Goal: Participate in discussion: Engage in conversation with other users on a specific topic

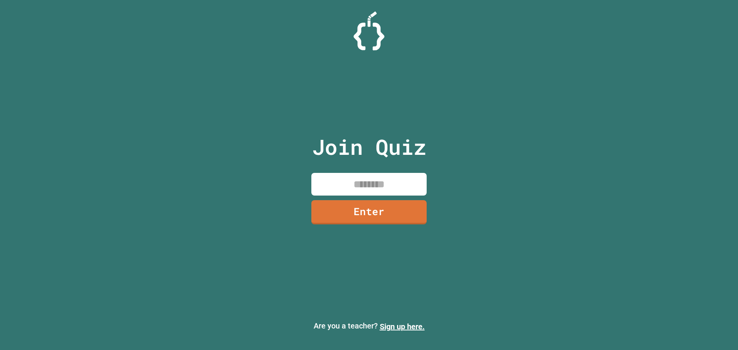
click at [342, 180] on input at bounding box center [368, 184] width 115 height 23
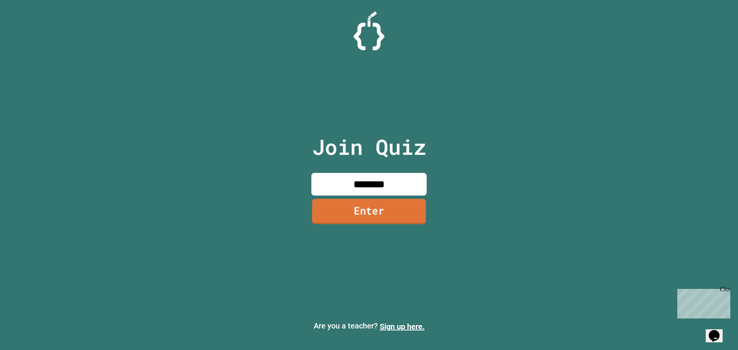
type input "********"
click at [393, 213] on link "Enter" at bounding box center [369, 211] width 116 height 25
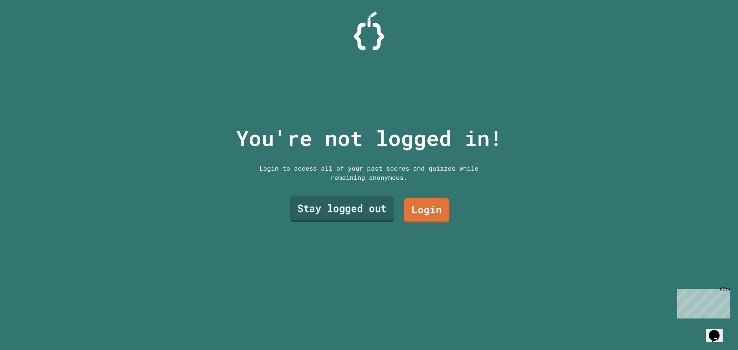
click at [374, 212] on link "Stay logged out" at bounding box center [342, 208] width 105 height 25
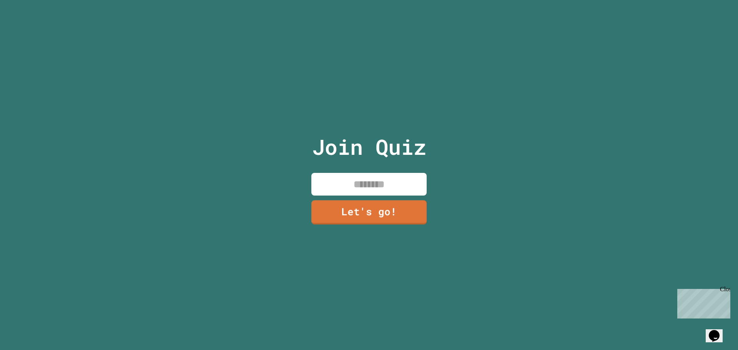
click at [379, 179] on input at bounding box center [368, 184] width 115 height 23
type input "*"
type input "****"
click at [389, 200] on link "Let's go!" at bounding box center [368, 211] width 117 height 25
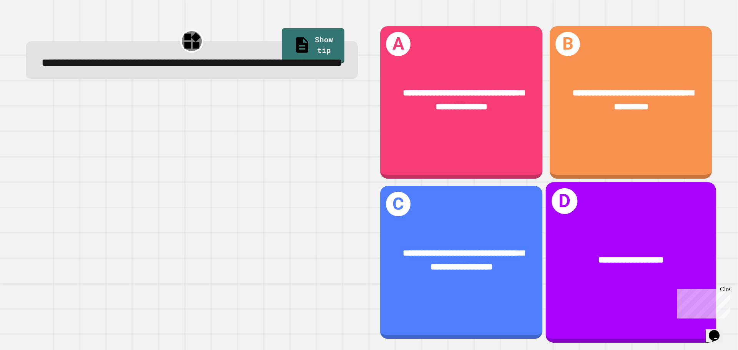
click at [575, 211] on div "**********" at bounding box center [631, 262] width 170 height 160
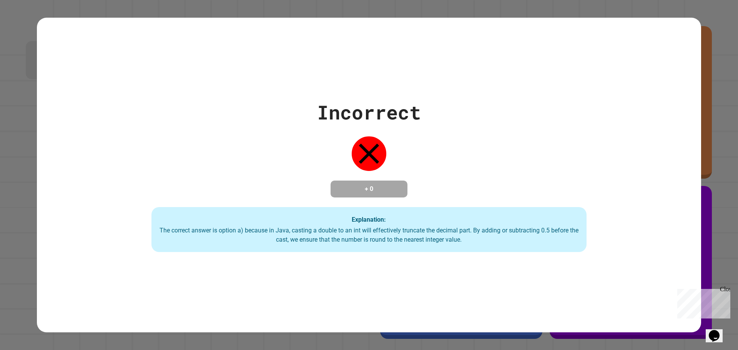
click at [705, 171] on div "Incorrect + 0 Explanation: The correct answer is option a) because in Java, cas…" at bounding box center [369, 175] width 738 height 350
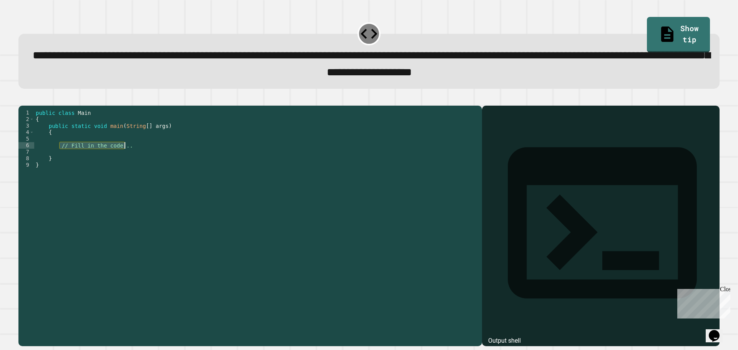
drag, startPoint x: 60, startPoint y: 158, endPoint x: 139, endPoint y: 157, distance: 79.2
click at [139, 157] on div "public class Main { public static void main ( String [ ] args ) { // Fill in th…" at bounding box center [256, 218] width 444 height 216
type textarea "**********"
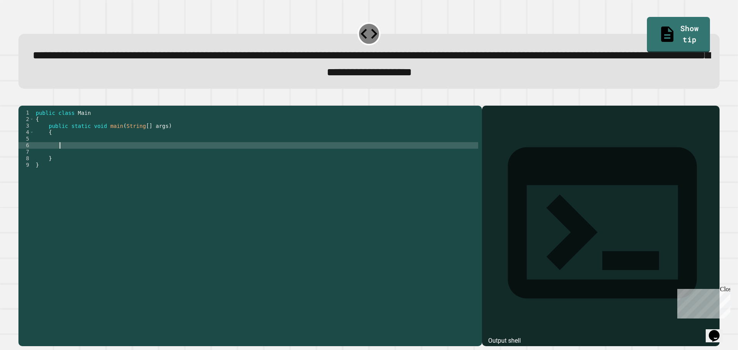
type textarea "*"
click at [134, 157] on div "public class Main { public static void main ( String [ ] args ) { int x = ( 33+…" at bounding box center [256, 218] width 444 height 216
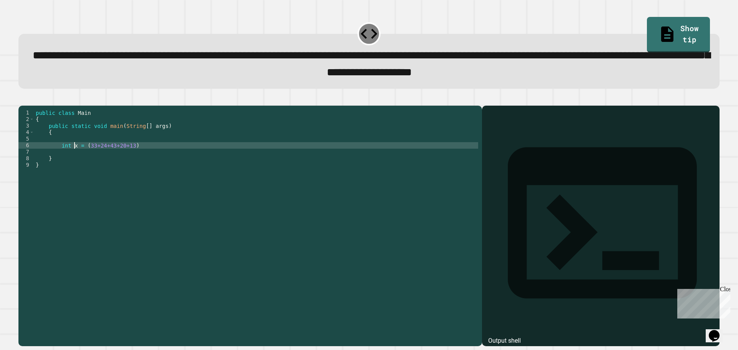
click at [73, 159] on div "public class Main { public static void main ( String [ ] args ) { int x = ( 33+…" at bounding box center [256, 218] width 444 height 216
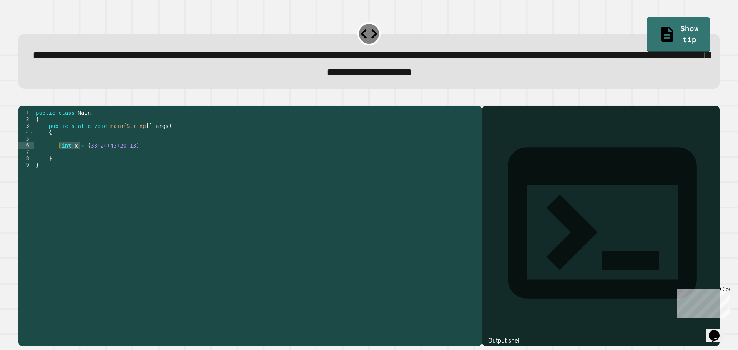
drag, startPoint x: 80, startPoint y: 159, endPoint x: 60, endPoint y: 158, distance: 20.4
click at [60, 158] on div "public class Main { public static void main ( String [ ] args ) { int x = ( 33+…" at bounding box center [256, 218] width 444 height 216
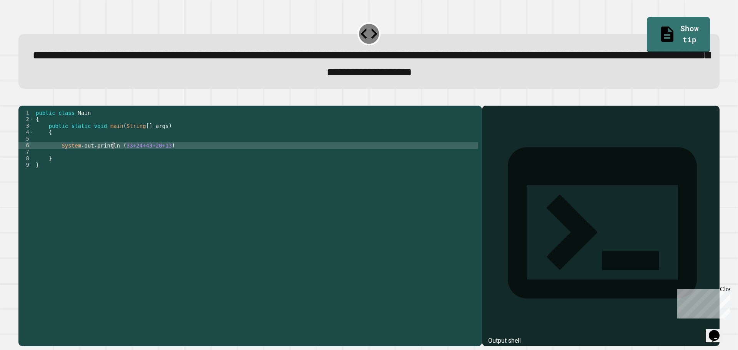
scroll to position [0, 5]
click at [160, 158] on div "public class Main { public static void main ( String [ ] args ) { System . out …" at bounding box center [256, 218] width 444 height 216
type textarea "**********"
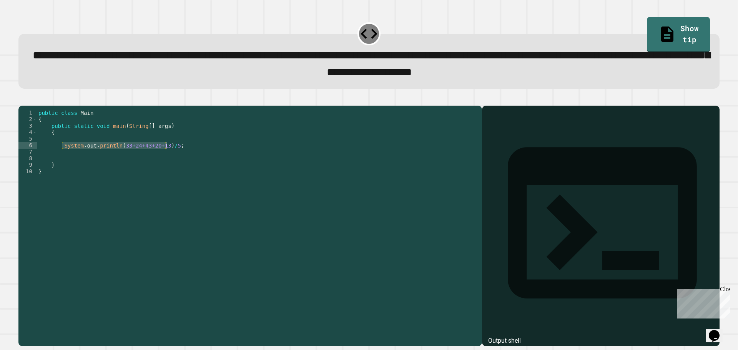
drag, startPoint x: 62, startPoint y: 158, endPoint x: 164, endPoint y: 157, distance: 102.6
click at [165, 157] on div "public class Main { public static void main ( String [ ] args ) { System . out …" at bounding box center [257, 218] width 441 height 216
click at [118, 155] on div "public class Main { public static void main ( String [ ] args ) { System . out …" at bounding box center [257, 211] width 441 height 203
drag, startPoint x: 115, startPoint y: 159, endPoint x: 63, endPoint y: 158, distance: 52.3
click at [63, 158] on div "public class Main { public static void main ( String [ ] args ) { System . out …" at bounding box center [257, 218] width 441 height 216
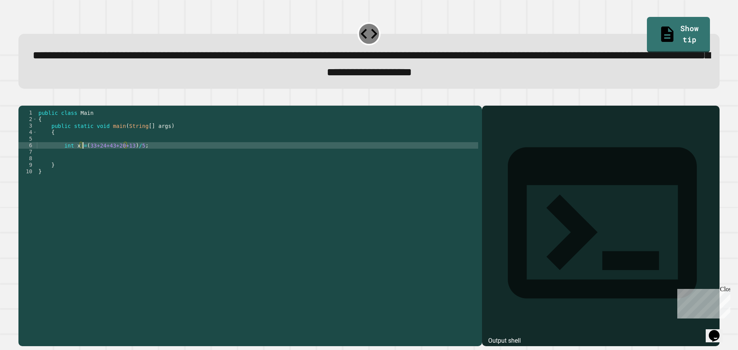
scroll to position [0, 3]
type textarea "**********"
click at [149, 158] on div "public class Main { public static void main ( String [ ] args ) { int x = ( 33+…" at bounding box center [257, 218] width 441 height 216
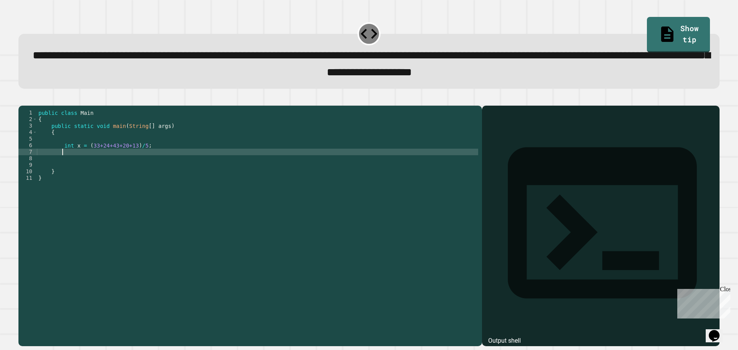
scroll to position [0, 1]
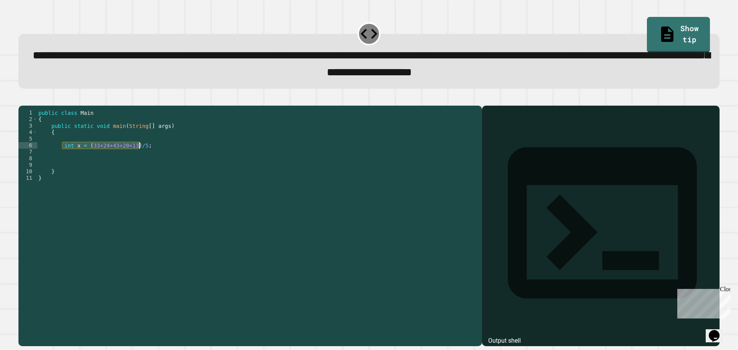
drag, startPoint x: 63, startPoint y: 156, endPoint x: 140, endPoint y: 159, distance: 76.9
click at [140, 159] on div "public class Main { public static void main ( String [ ] args ) { int x = ( 33+…" at bounding box center [257, 218] width 441 height 216
type textarea "**********"
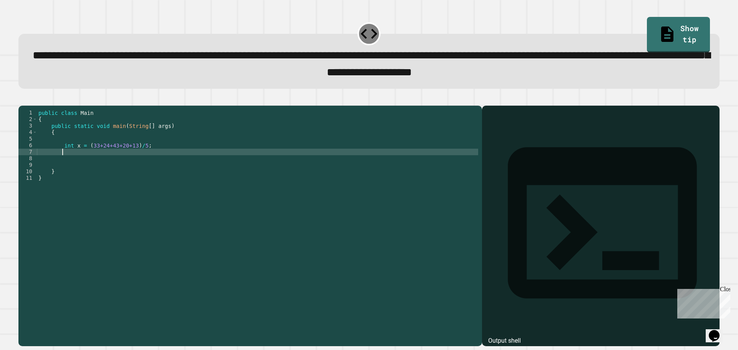
click at [136, 164] on div "public class Main { public static void main ( String [ ] args ) { int x = ( 33+…" at bounding box center [257, 218] width 441 height 216
paste textarea "**********"
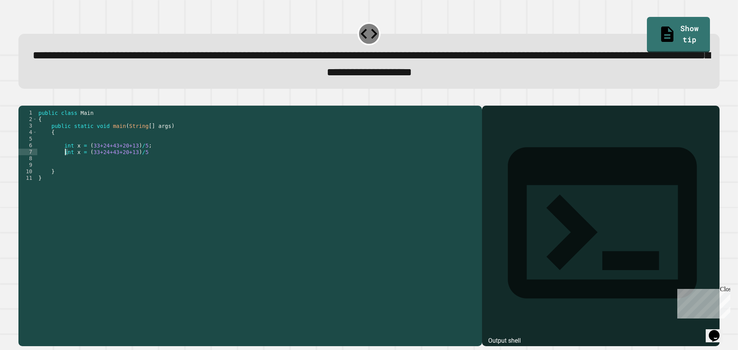
drag, startPoint x: 70, startPoint y: 165, endPoint x: 64, endPoint y: 166, distance: 5.9
click at [64, 166] on div "public class Main { public static void main ( String [ ] args ) { int x = ( 33+…" at bounding box center [257, 218] width 441 height 216
click at [71, 166] on div "public class Main { public static void main ( String [ ] args ) { int x = ( 33+…" at bounding box center [257, 218] width 441 height 216
drag, startPoint x: 70, startPoint y: 165, endPoint x: 62, endPoint y: 166, distance: 8.1
click at [62, 166] on div "public class Main { public static void main ( String [ ] args ) { int x = ( 33+…" at bounding box center [257, 218] width 441 height 216
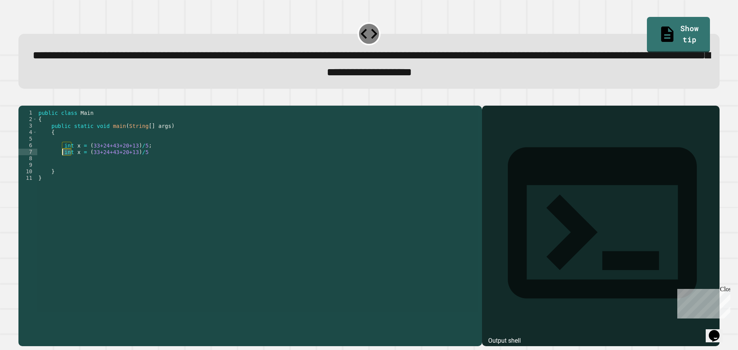
click at [62, 165] on div "public class Main { public static void main ( String [ ] args ) { int x = ( 33+…" at bounding box center [257, 211] width 441 height 203
drag, startPoint x: 63, startPoint y: 165, endPoint x: 70, endPoint y: 166, distance: 7.0
click at [70, 166] on div "public class Main { public static void main ( String [ ] args ) { int x = ( 33+…" at bounding box center [257, 218] width 441 height 216
click at [71, 166] on div "public class Main { public static void main ( String [ ] args ) { int x = ( 33+…" at bounding box center [257, 211] width 441 height 203
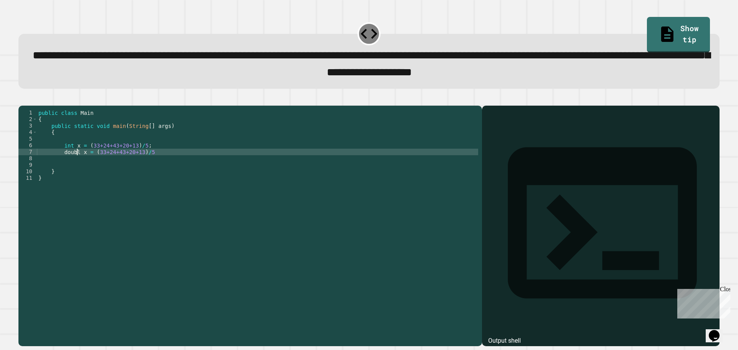
scroll to position [0, 3]
click at [86, 164] on div "public class Main { public static void main ( String [ ] args ) { int x = ( 33+…" at bounding box center [257, 218] width 441 height 216
click at [175, 165] on div "public class Main { public static void main ( String [ ] args ) { int x = ( 33+…" at bounding box center [257, 218] width 441 height 216
type textarea "**********"
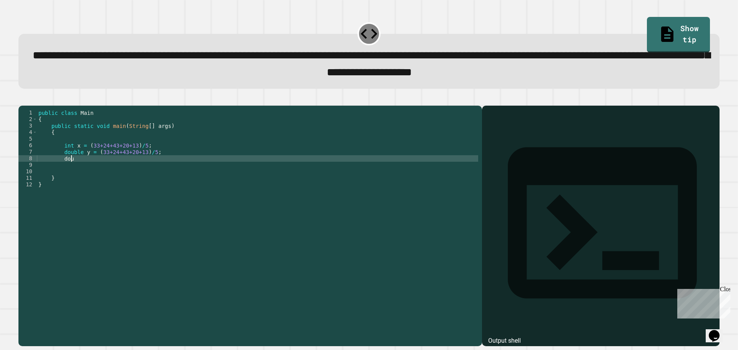
scroll to position [0, 2]
type textarea "*"
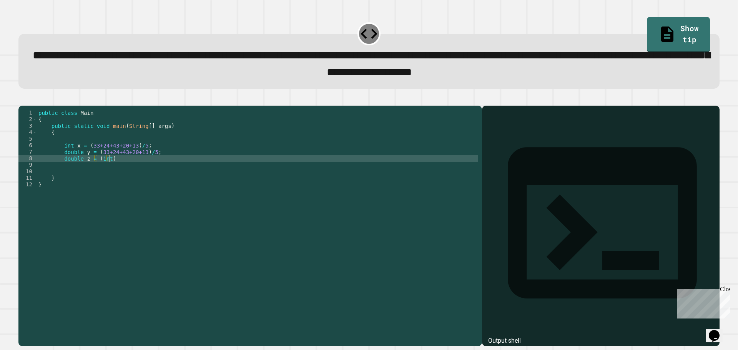
type textarea "**********"
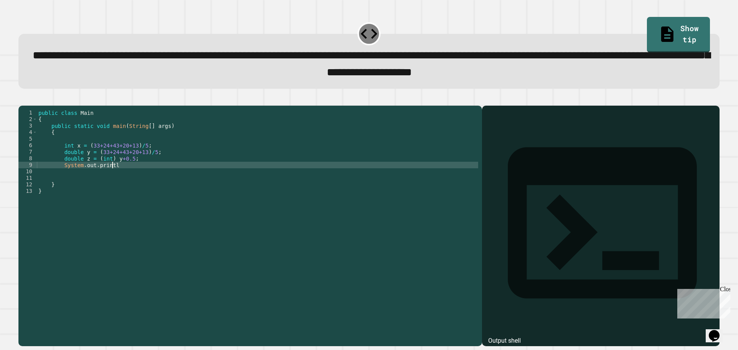
scroll to position [0, 5]
type textarea "**********"
drag, startPoint x: 139, startPoint y: 179, endPoint x: 56, endPoint y: 179, distance: 83.4
click at [56, 179] on div "public class Main { public static void main ( String [ ] args ) { int x = ( 33+…" at bounding box center [257, 218] width 441 height 216
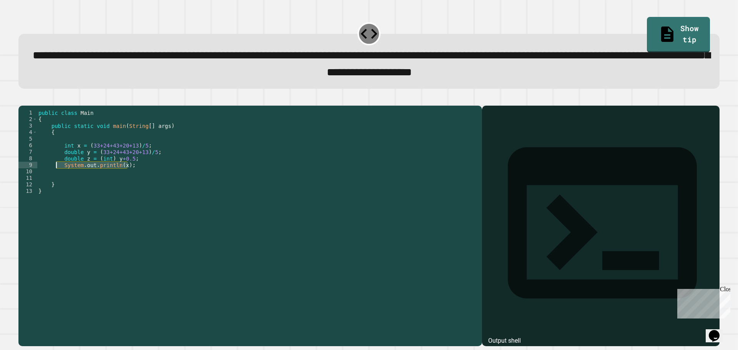
click at [84, 183] on div "public class Main { public static void main ( String [ ] args ) { int x = ( 33+…" at bounding box center [257, 218] width 441 height 216
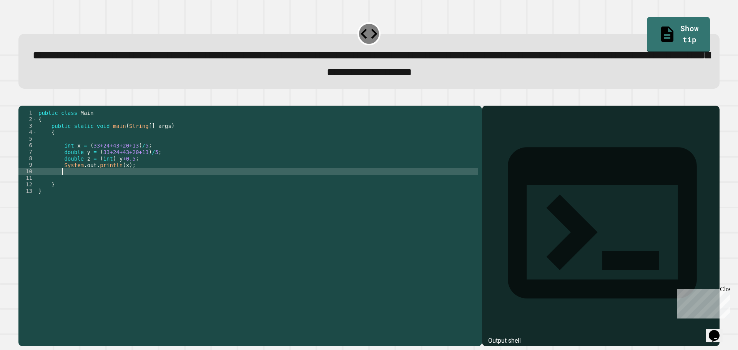
scroll to position [0, 1]
paste textarea "**********"
type textarea "**********"
click at [78, 192] on div "public class Main { public static void main ( String [ ] args ) { int x = ( 33+…" at bounding box center [257, 218] width 441 height 216
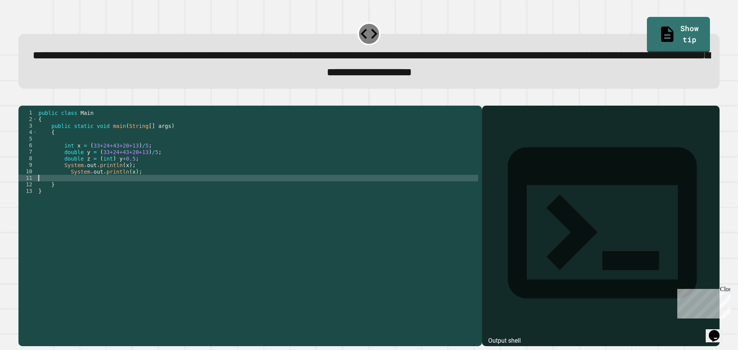
paste textarea "**********"
click at [45, 191] on div "public class Main { public static void main ( String [ ] args ) { int x = ( 33+…" at bounding box center [257, 218] width 441 height 216
click at [68, 186] on div "public class Main { public static void main ( String [ ] args ) { int x = ( 33+…" at bounding box center [257, 218] width 441 height 216
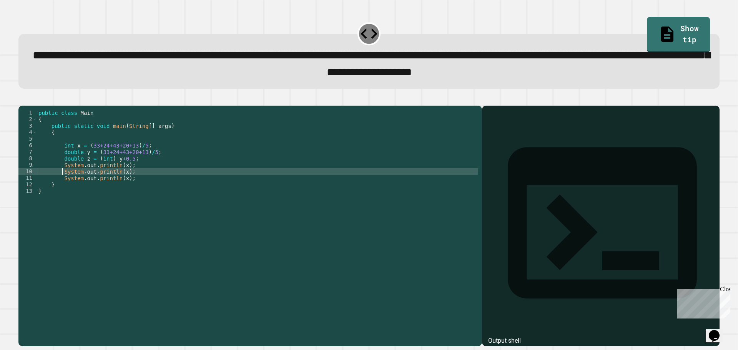
click at [121, 186] on div "public class Main { public static void main ( String [ ] args ) { int x = ( 33+…" at bounding box center [257, 218] width 441 height 216
click at [120, 189] on div "public class Main { public static void main ( String [ ] args ) { int x = ( 33+…" at bounding box center [257, 218] width 441 height 216
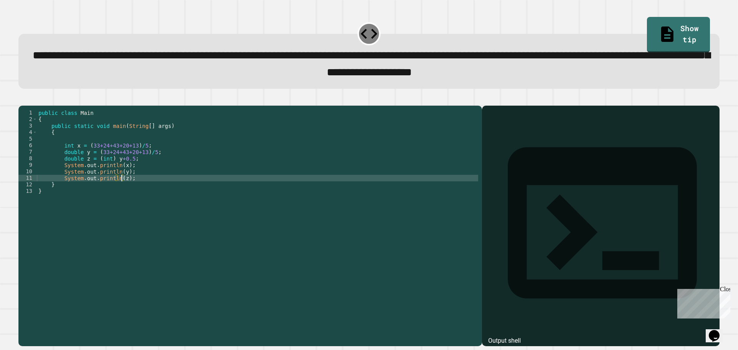
click at [22, 99] on icon "button" at bounding box center [22, 99] width 0 height 0
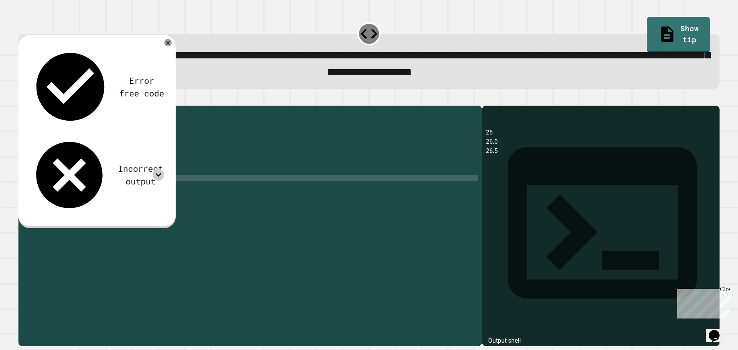
click at [157, 169] on icon at bounding box center [159, 175] width 12 height 12
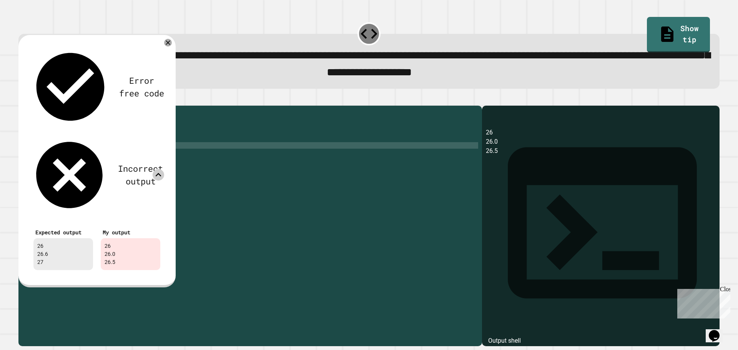
click at [232, 156] on div "public class Main { public static void main ( String [ ] args ) { int x = ( 33+…" at bounding box center [257, 218] width 441 height 216
click at [165, 46] on icon at bounding box center [167, 42] width 9 height 9
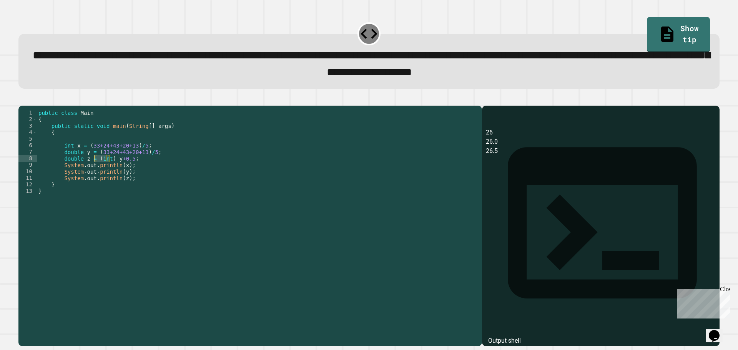
drag, startPoint x: 108, startPoint y: 173, endPoint x: 94, endPoint y: 169, distance: 15.1
click at [94, 169] on div "public class Main { public static void main ( String [ ] args ) { int x = ( 33+…" at bounding box center [257, 218] width 441 height 216
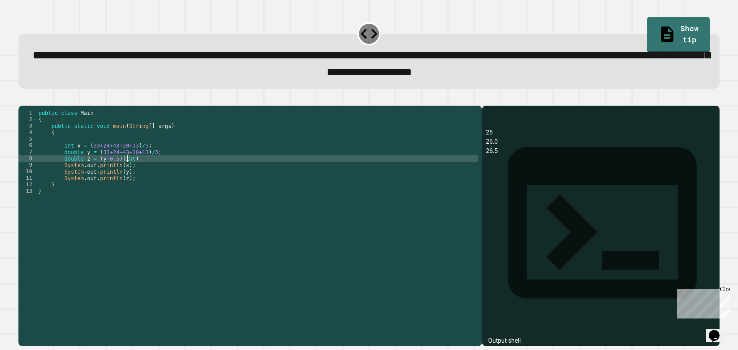
scroll to position [0, 6]
click at [22, 99] on icon "button" at bounding box center [22, 99] width 0 height 0
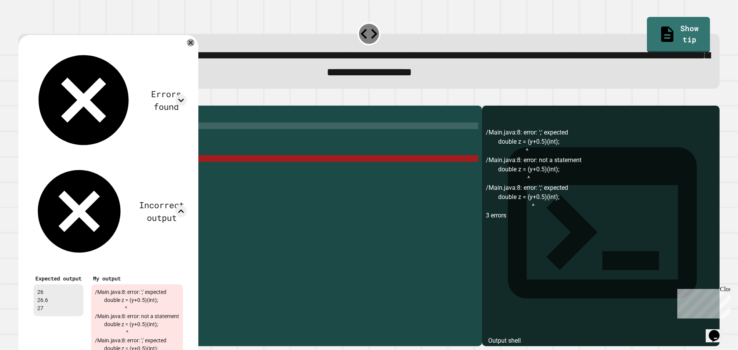
click at [236, 138] on div "public class Main { public static void main ( String [ ] args ) { int x = ( 33+…" at bounding box center [257, 218] width 441 height 216
click at [195, 47] on icon at bounding box center [190, 42] width 9 height 9
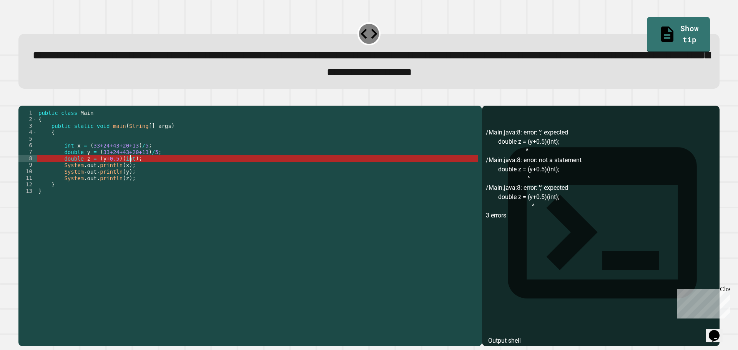
click at [130, 170] on div "public class Main { public static void main ( String [ ] args ) { int x = ( 33+…" at bounding box center [257, 218] width 441 height 216
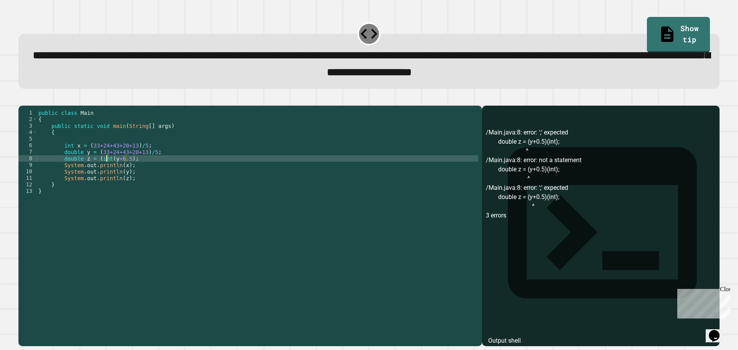
scroll to position [0, 5]
click at [22, 99] on icon "button" at bounding box center [22, 99] width 0 height 0
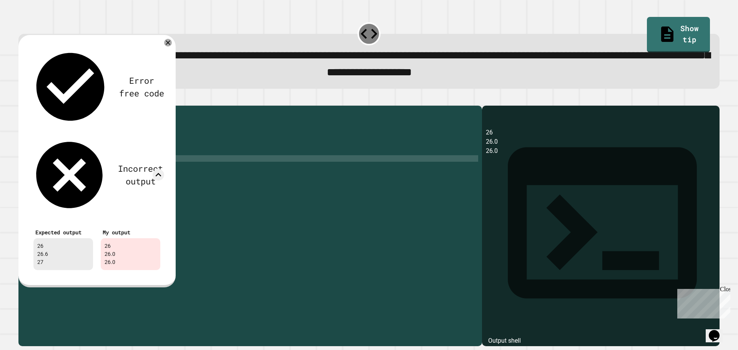
click at [194, 190] on div "public class Main { public static void main ( String [ ] args ) { int x = ( 33+…" at bounding box center [257, 218] width 441 height 216
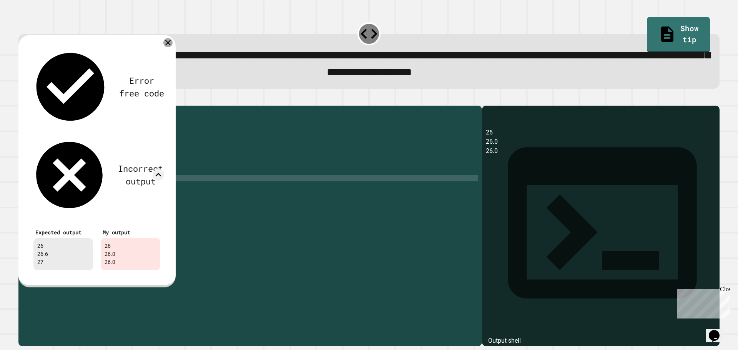
click at [165, 46] on icon at bounding box center [167, 42] width 9 height 9
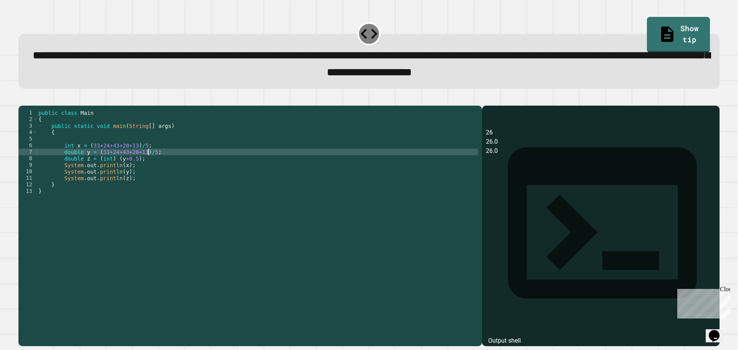
click at [147, 164] on div "public class Main { public static void main ( String [ ] args ) { int x = ( 33+…" at bounding box center [257, 218] width 441 height 216
click at [22, 99] on button "button" at bounding box center [22, 99] width 0 height 0
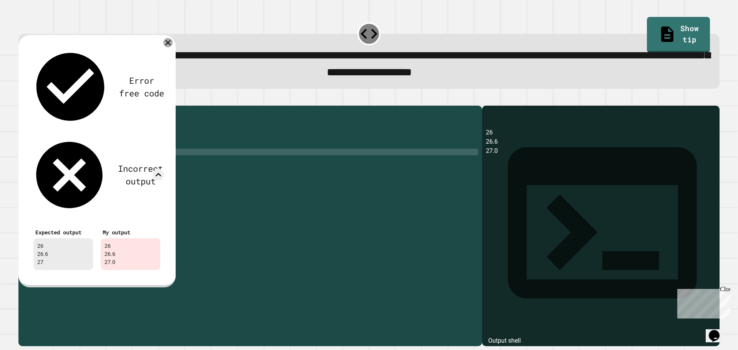
click at [166, 45] on icon at bounding box center [167, 42] width 9 height 9
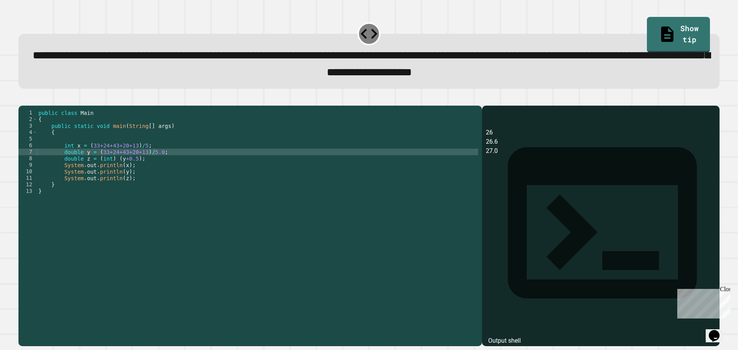
scroll to position [0, 6]
click at [121, 191] on div "public class Main { public static void main ( String [ ] args ) { int x = ( 33+…" at bounding box center [257, 218] width 441 height 216
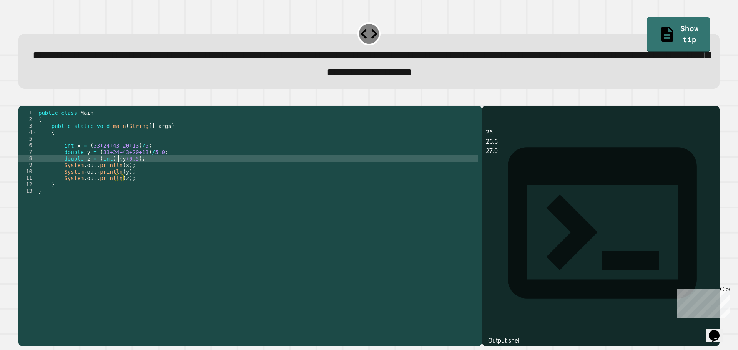
click at [119, 170] on div "public class Main { public static void main ( String [ ] args ) { int x = ( 33+…" at bounding box center [257, 218] width 441 height 216
click at [22, 99] on icon "button" at bounding box center [22, 99] width 0 height 0
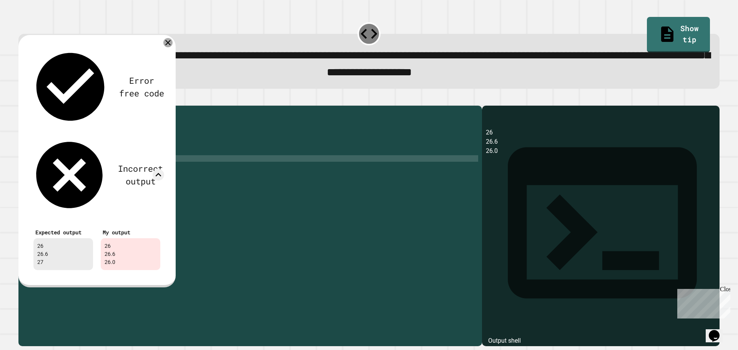
click at [166, 44] on icon at bounding box center [167, 42] width 9 height 9
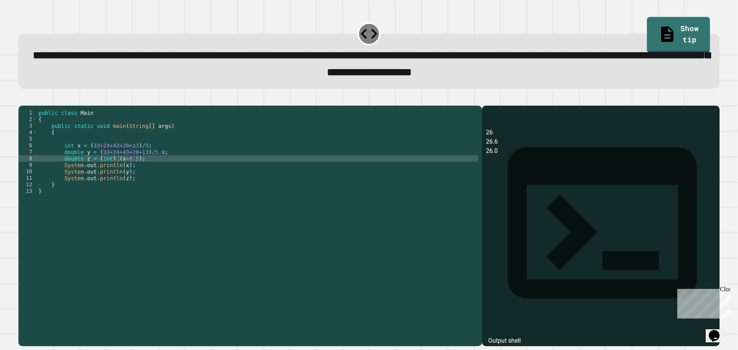
click at [118, 170] on div "public class Main { public static void main ( String [ ] args ) { int x = ( 33+…" at bounding box center [257, 218] width 441 height 216
type textarea "**********"
click at [22, 99] on icon "button" at bounding box center [22, 99] width 0 height 0
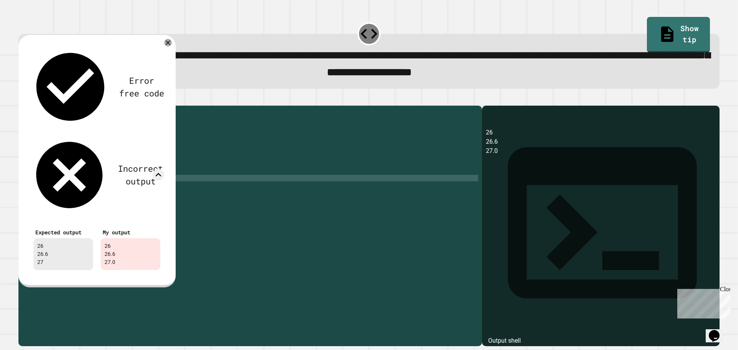
click at [134, 192] on div "public class Main { public static void main ( String [ ] args ) { int x = ( 33+…" at bounding box center [257, 218] width 441 height 216
click at [165, 43] on icon at bounding box center [167, 42] width 9 height 9
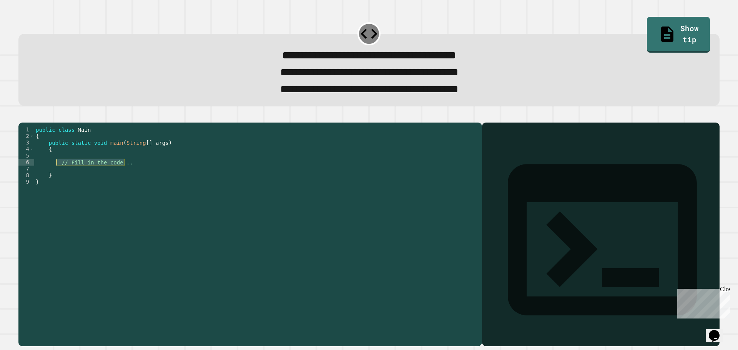
drag, startPoint x: 126, startPoint y: 178, endPoint x: 55, endPoint y: 176, distance: 70.7
click at [55, 176] on div "public class Main { public static void main ( String [ ] args ) { // Fill in th…" at bounding box center [256, 224] width 444 height 196
type textarea "**********"
type textarea "*"
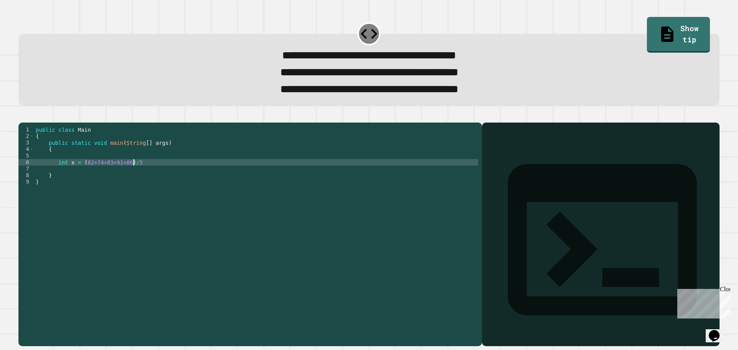
type textarea "**********"
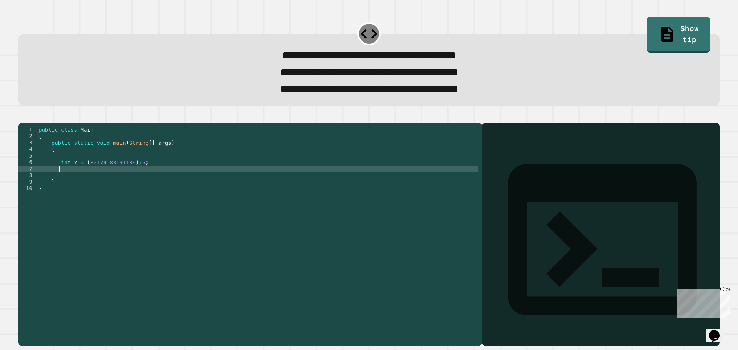
scroll to position [0, 1]
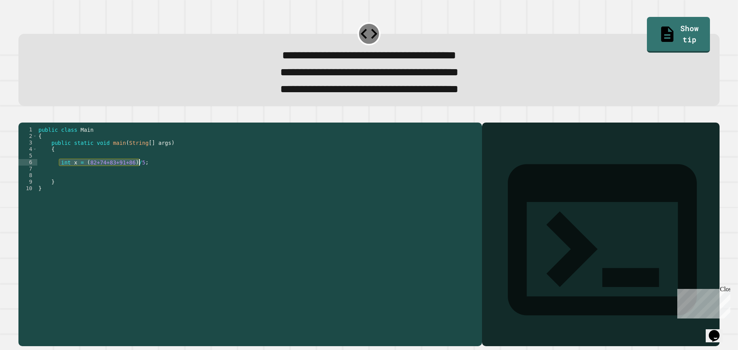
drag, startPoint x: 58, startPoint y: 174, endPoint x: 143, endPoint y: 180, distance: 84.4
click at [159, 180] on div "public class Main { public static void main ( String [ ] args ) { int x = ( 82+…" at bounding box center [257, 224] width 441 height 196
click at [140, 175] on div "public class Main { public static void main ( String [ ] args ) { int x = ( 82+…" at bounding box center [257, 217] width 441 height 183
click at [140, 175] on div "public class Main { public static void main ( String [ ] args ) { int x = ( 82+…" at bounding box center [257, 224] width 441 height 196
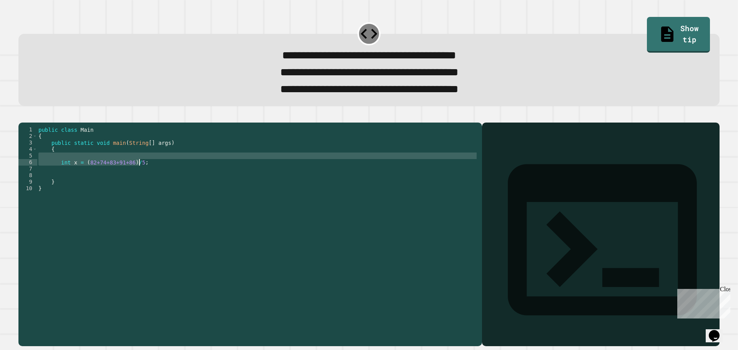
drag, startPoint x: 53, startPoint y: 173, endPoint x: 145, endPoint y: 176, distance: 91.5
click at [148, 175] on div "public class Main { public static void main ( String [ ] args ) { int x = ( 82+…" at bounding box center [257, 224] width 441 height 196
type textarea "**********"
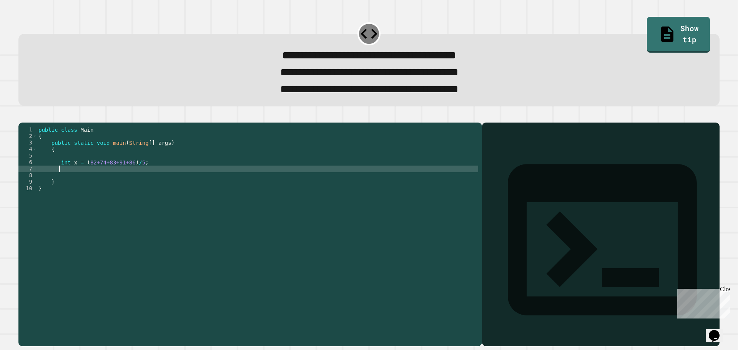
click at [126, 184] on div "public class Main { public static void main ( String [ ] args ) { int x = ( 82+…" at bounding box center [257, 224] width 441 height 196
paste textarea "**********"
type textarea "**********"
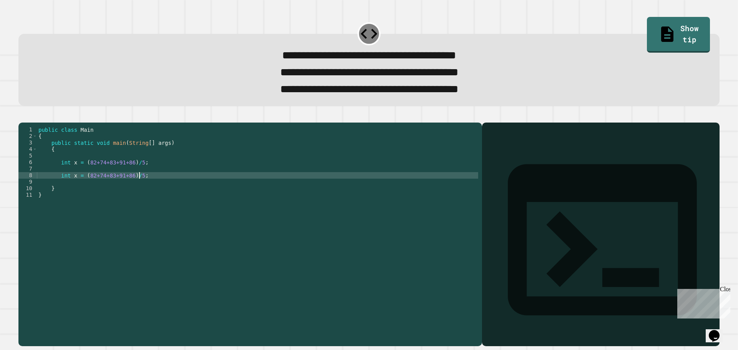
click at [117, 180] on div "public class Main { public static void main ( String [ ] args ) { int x = ( 82+…" at bounding box center [257, 224] width 441 height 196
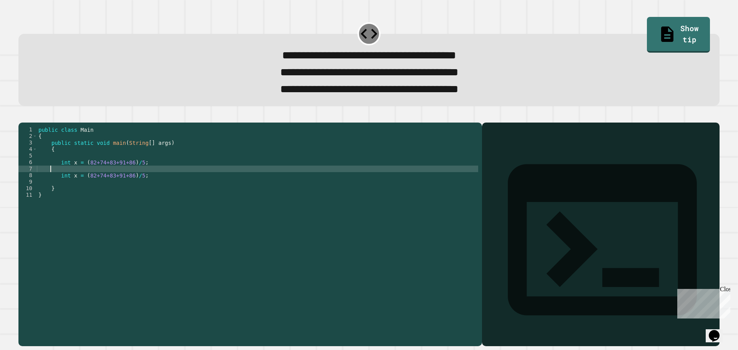
scroll to position [0, 0]
click at [73, 183] on div "public class Main { public static void main ( String [ ] args ) { int x = ( 82+…" at bounding box center [257, 224] width 441 height 196
click at [144, 184] on div "public class Main { public static void main ( String [ ] args ) { int x = ( 82+…" at bounding box center [257, 224] width 441 height 196
type textarea "**********"
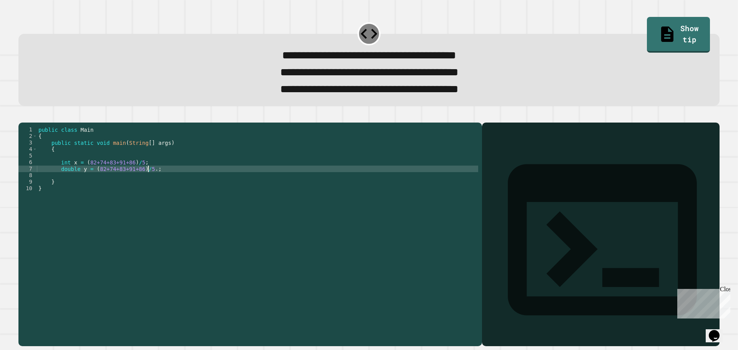
scroll to position [0, 8]
click at [158, 186] on div "public class Main { public static void main ( String [ ] args ) { int x = ( 82+…" at bounding box center [257, 224] width 441 height 196
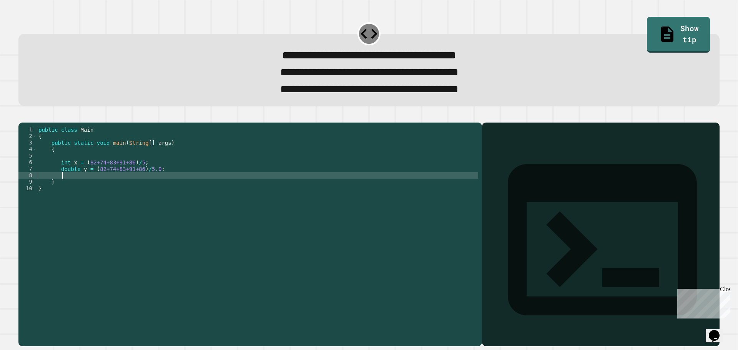
type textarea "*"
type textarea "**********"
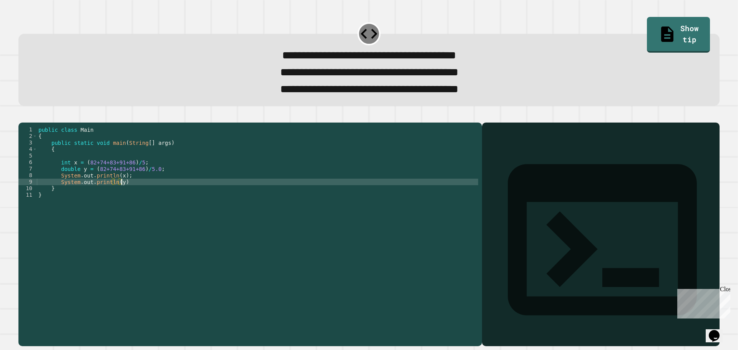
scroll to position [0, 5]
type textarea "**********"
click at [28, 123] on icon "button" at bounding box center [27, 120] width 4 height 5
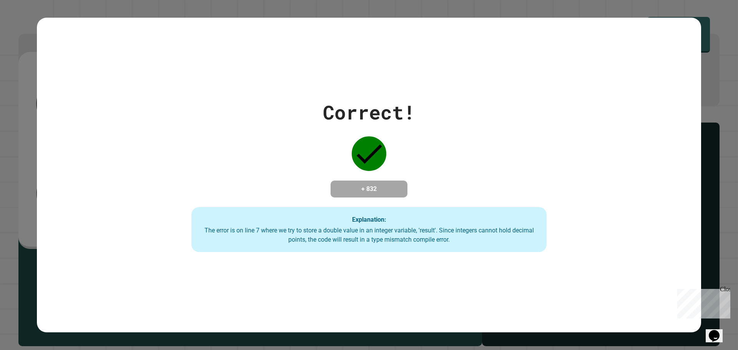
click at [15, 24] on div "Correct! + 832 Explanation: The error is on line 7 where we try to store a doub…" at bounding box center [369, 175] width 738 height 350
click at [726, 290] on div "Close" at bounding box center [725, 291] width 10 height 10
click at [719, 272] on div "Correct! + 832 Explanation: The error is on line 7 where we try to store a doub…" at bounding box center [369, 175] width 738 height 350
click at [682, 30] on div "Correct! + 832 Explanation: The error is on line 7 where we try to store a doub…" at bounding box center [369, 175] width 664 height 315
drag, startPoint x: 713, startPoint y: 20, endPoint x: 710, endPoint y: 55, distance: 34.4
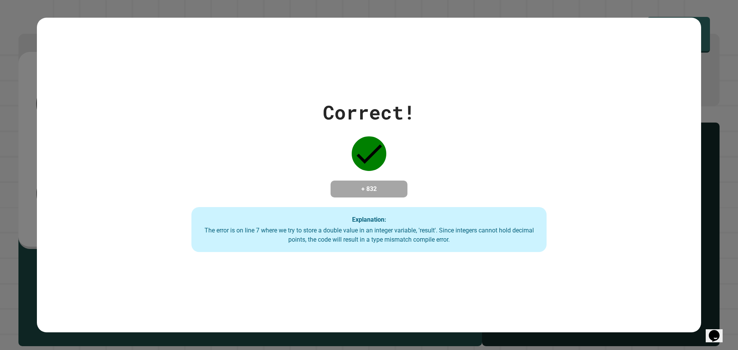
click at [712, 32] on div "Correct! + 832 Explanation: The error is on line 7 where we try to store a doub…" at bounding box center [369, 175] width 738 height 350
click at [705, 85] on div "Correct! + 832 Explanation: The error is on line 7 where we try to store a doub…" at bounding box center [369, 175] width 738 height 350
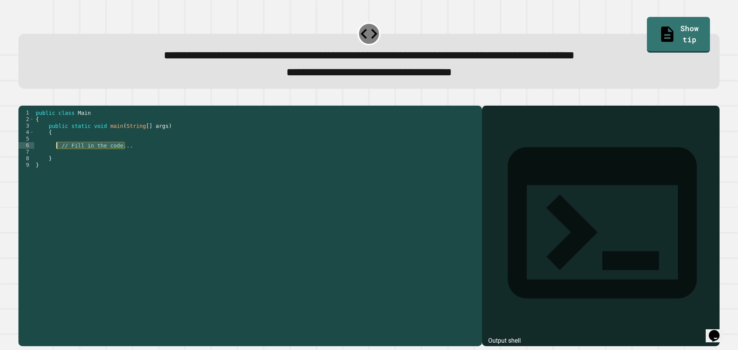
drag, startPoint x: 140, startPoint y: 155, endPoint x: 58, endPoint y: 156, distance: 82.6
click at [58, 156] on div "public class Main { public static void main ( String [ ] args ) { // Fill in th…" at bounding box center [256, 218] width 444 height 216
type textarea "**********"
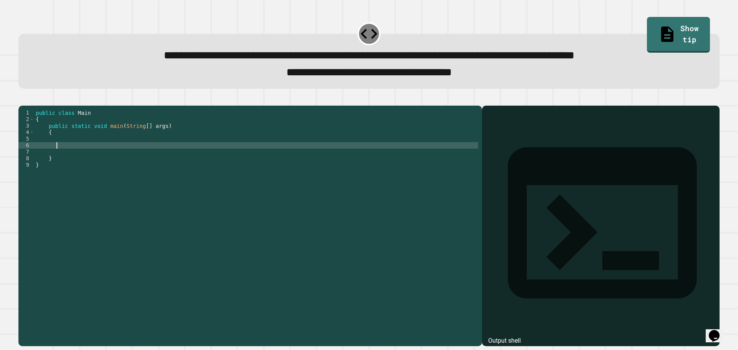
click at [22, 99] on icon "button" at bounding box center [22, 99] width 0 height 0
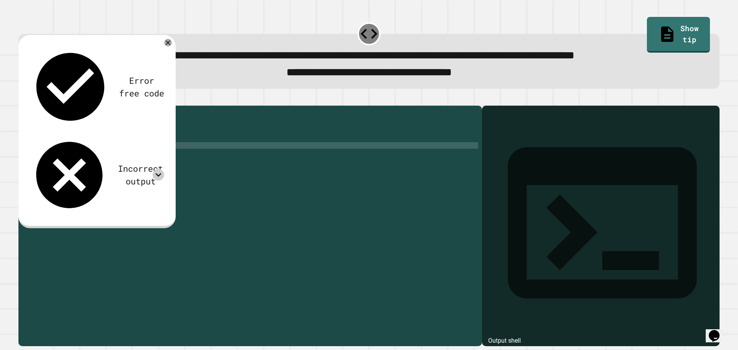
click at [156, 169] on icon at bounding box center [159, 175] width 12 height 12
click at [158, 169] on icon at bounding box center [159, 175] width 12 height 12
click at [65, 159] on div "public class Main { public static void main ( String [ ] args ) { } }" at bounding box center [256, 218] width 444 height 216
click at [166, 46] on icon at bounding box center [167, 42] width 9 height 9
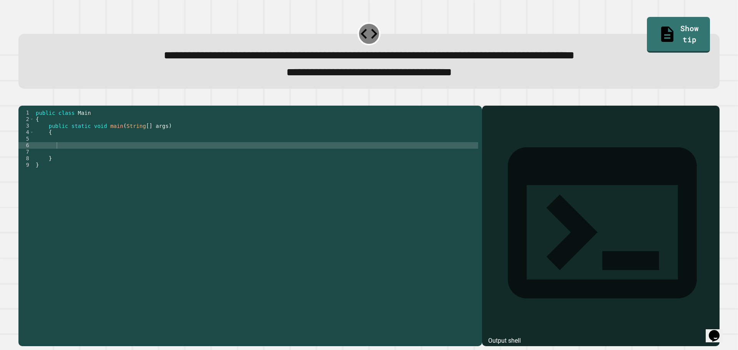
click at [74, 158] on div "public class Main { public static void main ( String [ ] args ) { } }" at bounding box center [256, 218] width 444 height 216
click at [124, 157] on div "public class Main { public static void main ( String [ ] args ) { System . out …" at bounding box center [256, 218] width 444 height 216
click at [112, 159] on div "public class Main { public static void main ( String [ ] args ) { System . out …" at bounding box center [256, 218] width 444 height 216
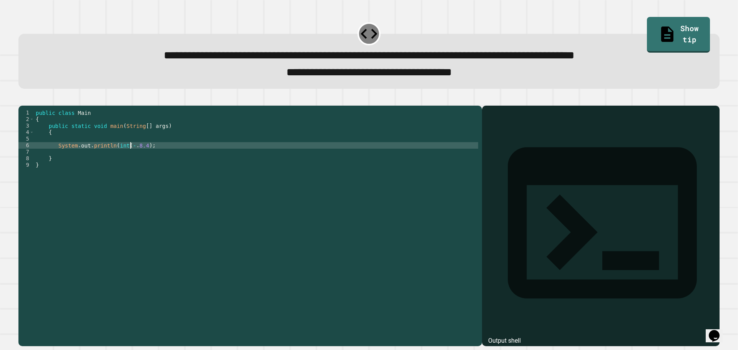
scroll to position [0, 7]
type textarea "**********"
click at [172, 159] on div "public class Main { public static void main ( String [ ] args ) { System . out …" at bounding box center [256, 218] width 444 height 216
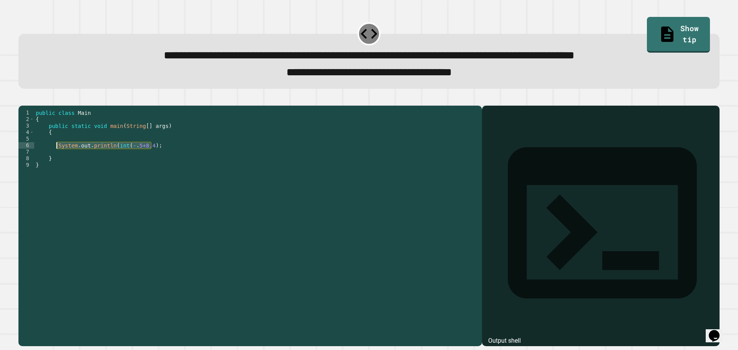
drag, startPoint x: 154, startPoint y: 158, endPoint x: 55, endPoint y: 159, distance: 99.5
click at [55, 159] on div "public class Main { public static void main ( String [ ] args ) { System . out …" at bounding box center [256, 218] width 444 height 216
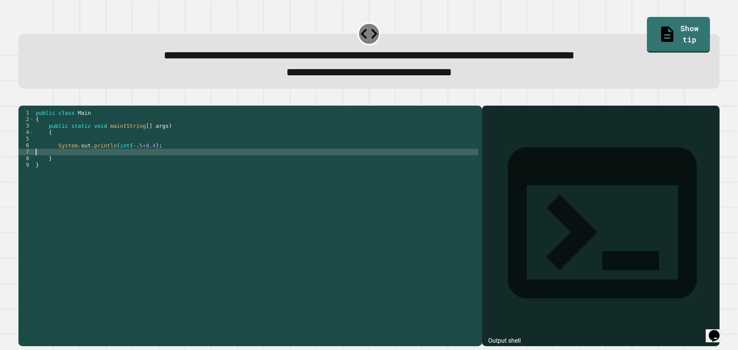
click at [70, 165] on div "public class Main { public static void main ( String [ ] args ) { System . out …" at bounding box center [256, 218] width 444 height 216
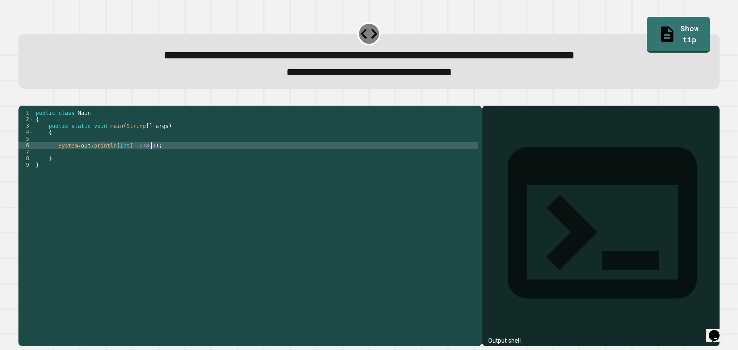
click at [196, 156] on div "public class Main { public static void main ( String [ ] args ) { System . out …" at bounding box center [256, 218] width 444 height 216
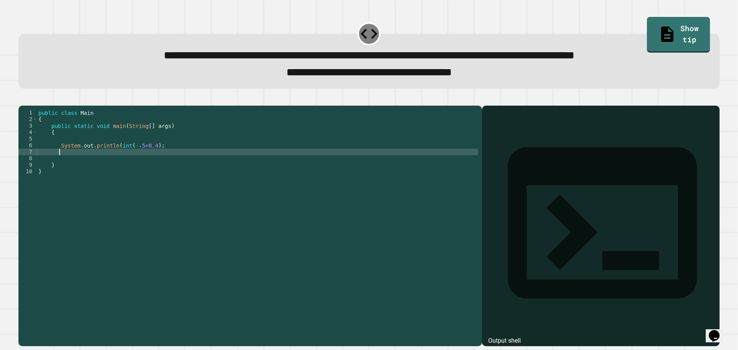
paste textarea "**********"
click at [63, 165] on div "public class Main { public static void main ( String [ ] args ) { System . out …" at bounding box center [257, 218] width 441 height 216
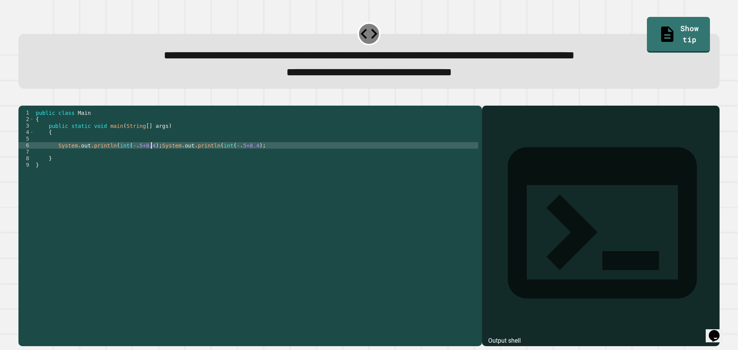
type textarea "**********"
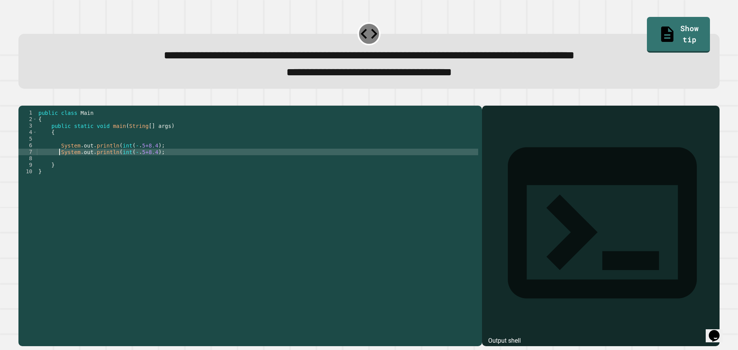
drag, startPoint x: 187, startPoint y: 159, endPoint x: 185, endPoint y: 164, distance: 5.9
click at [186, 160] on div "public class Main { public static void main ( String [ ] args ) { System . out …" at bounding box center [257, 218] width 441 height 216
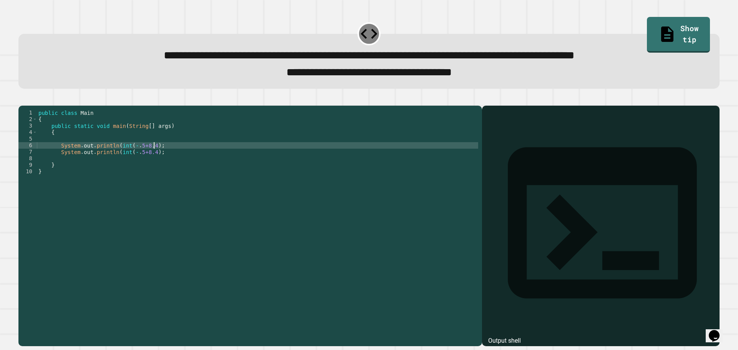
click at [185, 164] on div "public class Main { public static void main ( String [ ] args ) { System . out …" at bounding box center [257, 218] width 441 height 216
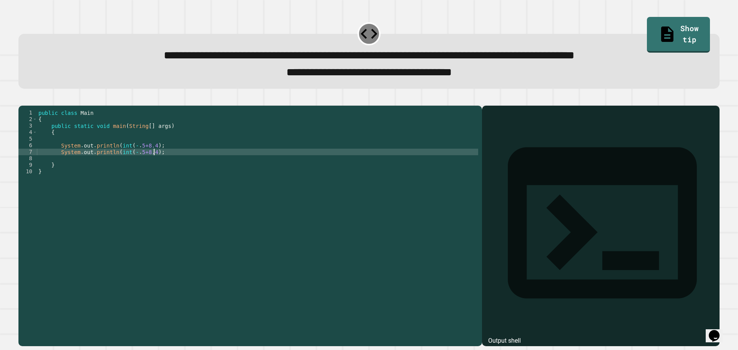
scroll to position [0, 1]
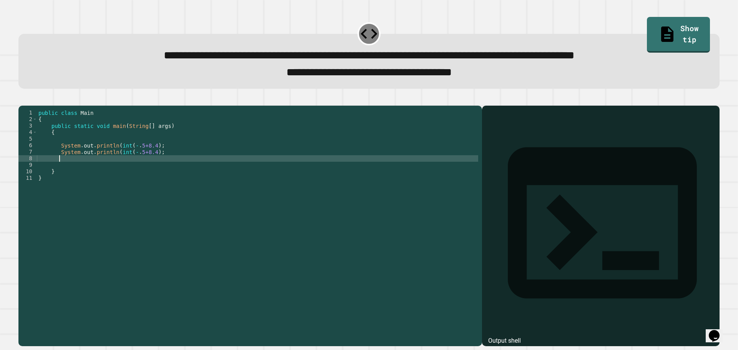
paste textarea "**********"
click at [58, 171] on div "public class Main { public static void main ( String [ ] args ) { System . out …" at bounding box center [257, 218] width 441 height 216
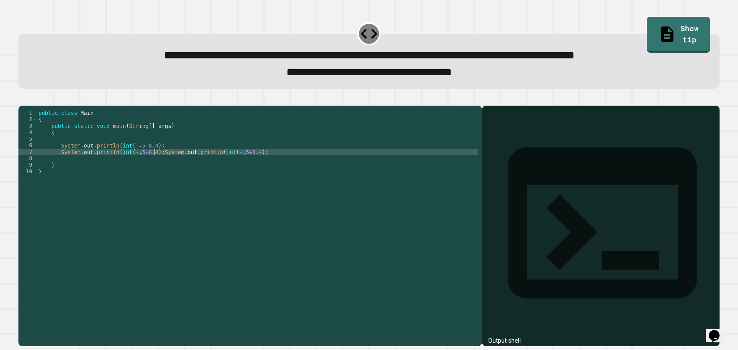
scroll to position [0, 1]
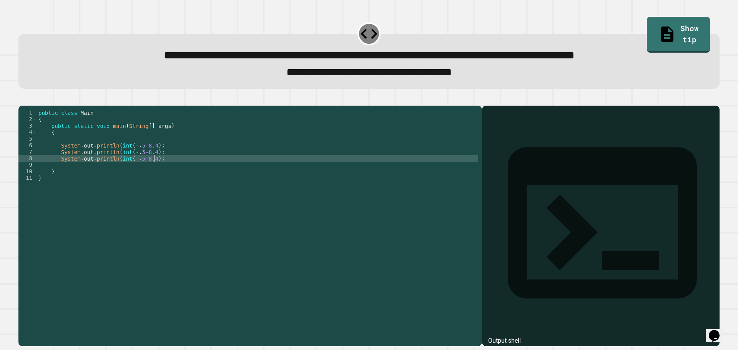
click at [178, 171] on div "public class Main { public static void main ( String [ ] args ) { System . out …" at bounding box center [257, 218] width 441 height 216
paste textarea "**********"
click at [157, 171] on div "public class Main { public static void main ( String [ ] args ) { System . out …" at bounding box center [257, 218] width 441 height 216
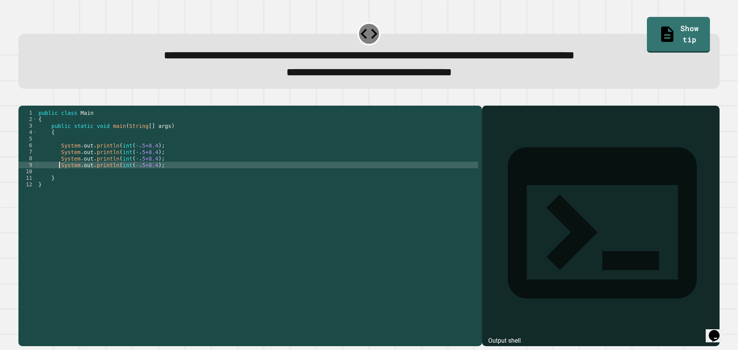
click at [149, 177] on div "public class Main { public static void main ( String [ ] args ) { System . out …" at bounding box center [257, 218] width 441 height 216
click at [139, 158] on div "public class Main { public static void main ( String [ ] args ) { System . out …" at bounding box center [257, 218] width 441 height 216
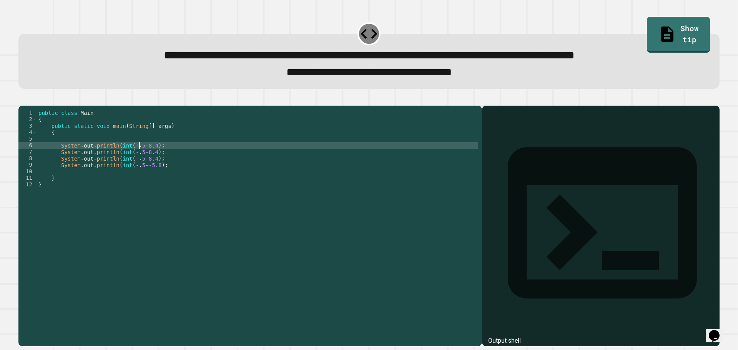
scroll to position [0, 7]
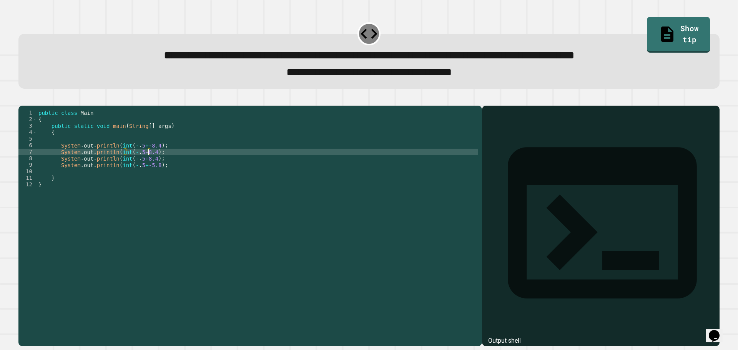
click at [148, 166] on div "public class Main { public static void main ( String [ ] args ) { System . out …" at bounding box center [257, 218] width 441 height 216
click at [147, 171] on div "public class Main { public static void main ( String [ ] args ) { System . out …" at bounding box center [257, 218] width 441 height 216
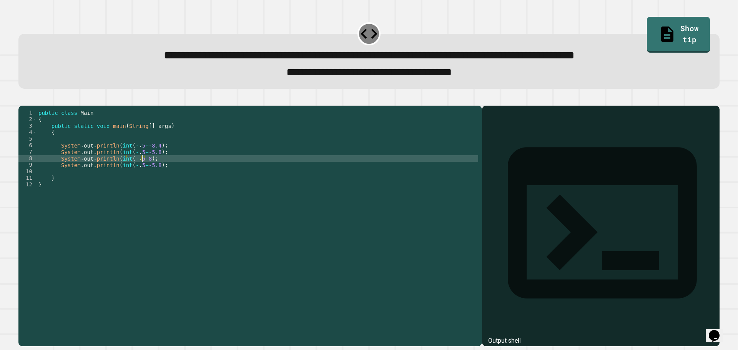
scroll to position [0, 7]
click at [130, 170] on div "public class Main { public static void main ( String [ ] args ) { System . out …" at bounding box center [257, 218] width 441 height 216
click at [137, 173] on div "public class Main { public static void main ( String [ ] args ) { System . out …" at bounding box center [257, 218] width 441 height 216
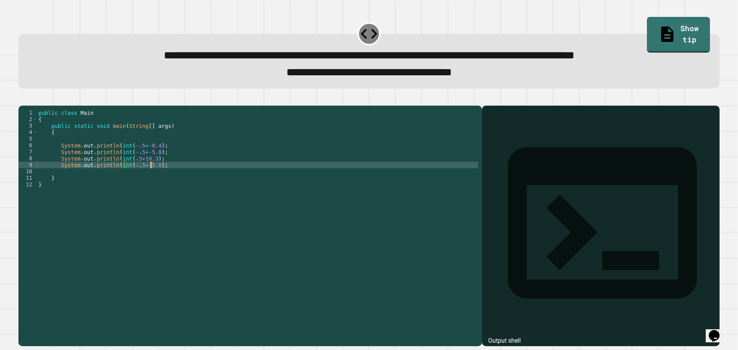
click at [151, 177] on div "public class Main { public static void main ( String [ ] args ) { System . out …" at bounding box center [257, 218] width 441 height 216
click at [130, 179] on div "public class Main { public static void main ( String [ ] args ) { System . out …" at bounding box center [257, 218] width 441 height 216
click at [149, 176] on div "public class Main { public static void main ( String [ ] args ) { System . out …" at bounding box center [257, 218] width 441 height 216
click at [155, 180] on div "public class Main { public static void main ( String [ ] args ) { System . out …" at bounding box center [257, 218] width 441 height 216
paste textarea "**********"
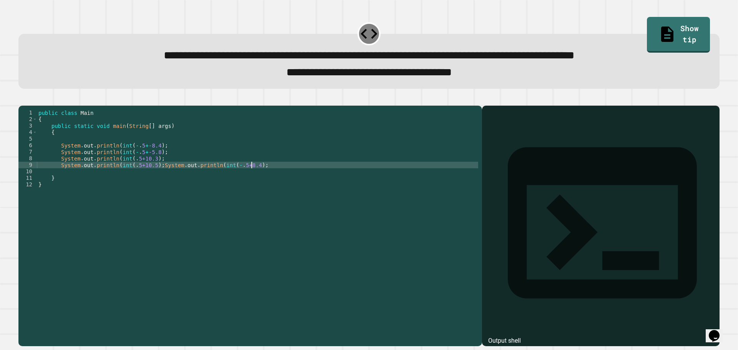
click at [158, 175] on div "public class Main { public static void main ( String [ ] args ) { System . out …" at bounding box center [257, 218] width 441 height 216
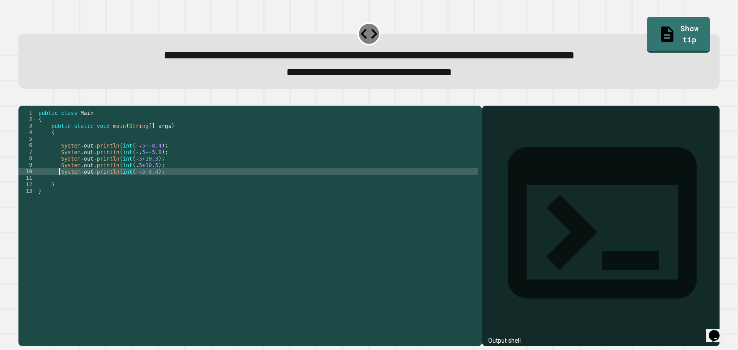
click at [130, 183] on div "public class Main { public static void main ( String [ ] args ) { System . out …" at bounding box center [257, 218] width 441 height 216
click at [144, 188] on div "public class Main { public static void main ( String [ ] args ) { System . out …" at bounding box center [257, 218] width 441 height 216
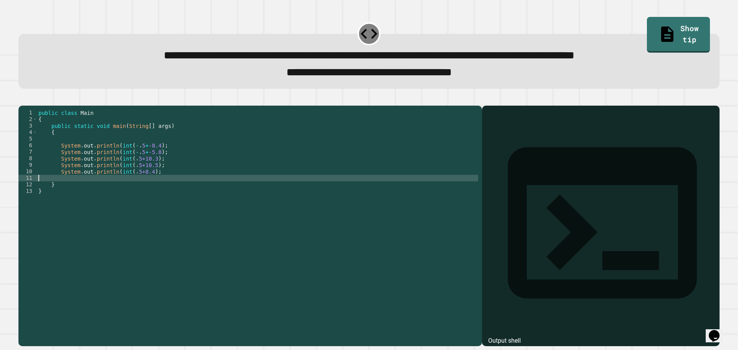
scroll to position [0, 0]
click at [144, 183] on div "public class Main { public static void main ( String [ ] args ) { System . out …" at bounding box center [257, 218] width 441 height 216
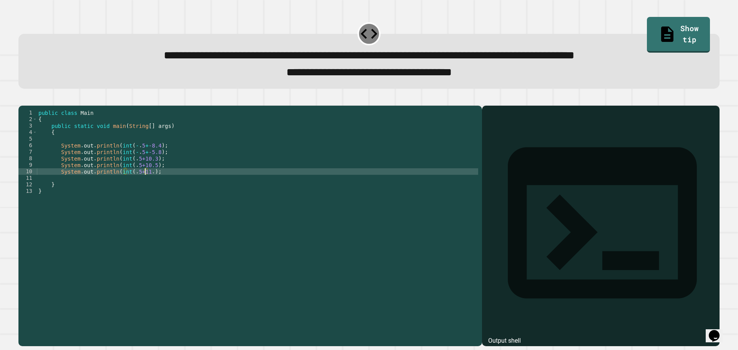
scroll to position [0, 8]
click at [163, 186] on div "public class Main { public static void main ( String [ ] args ) { System . out …" at bounding box center [257, 218] width 441 height 216
paste textarea "**********"
click at [157, 184] on div "public class Main { public static void main ( String [ ] args ) { System . out …" at bounding box center [257, 218] width 441 height 216
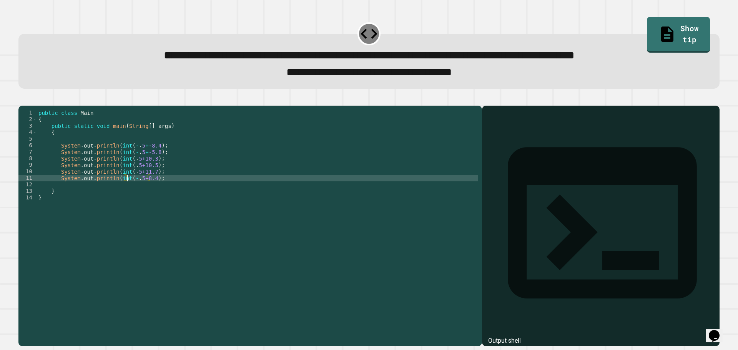
click at [128, 192] on div "public class Main { public static void main ( String [ ] args ) { System . out …" at bounding box center [257, 218] width 441 height 216
click at [144, 189] on div "public class Main { public static void main ( String [ ] args ) { System . out …" at bounding box center [257, 218] width 441 height 216
click at [22, 99] on icon "button" at bounding box center [22, 99] width 0 height 0
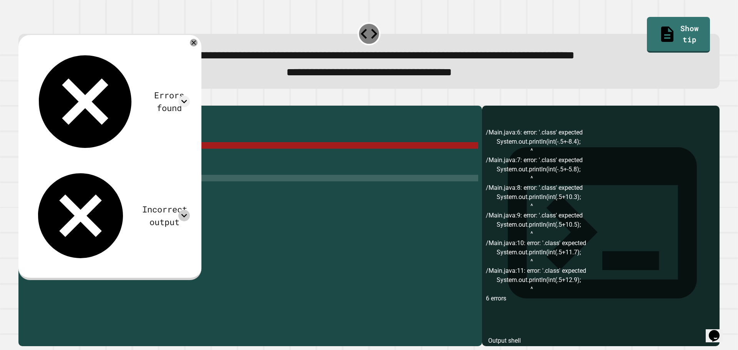
click at [190, 210] on icon at bounding box center [184, 216] width 12 height 12
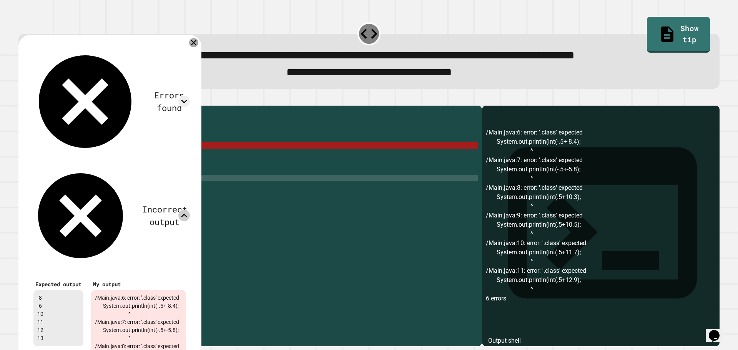
click at [196, 44] on icon at bounding box center [193, 42] width 5 height 5
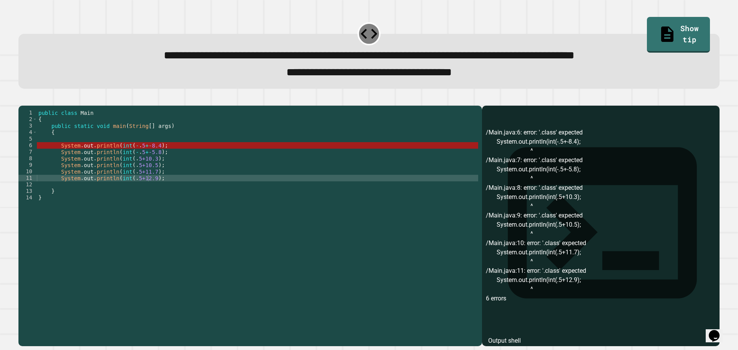
click at [123, 158] on div "public class Main { public static void main ( String [ ] args ) { System . out …" at bounding box center [257, 218] width 441 height 216
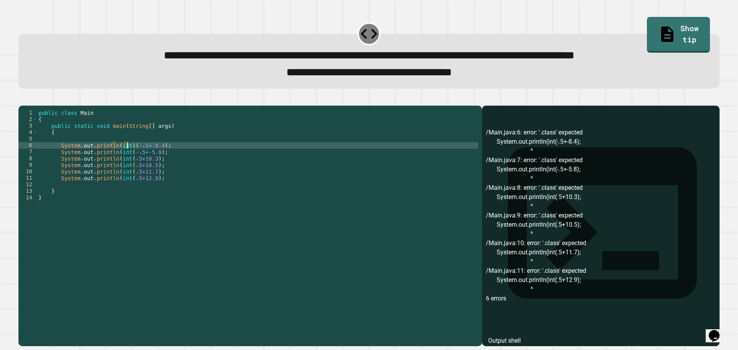
scroll to position [0, 7]
click at [124, 165] on div "public class Main { public static void main ( String [ ] args ) { System . out …" at bounding box center [257, 218] width 441 height 216
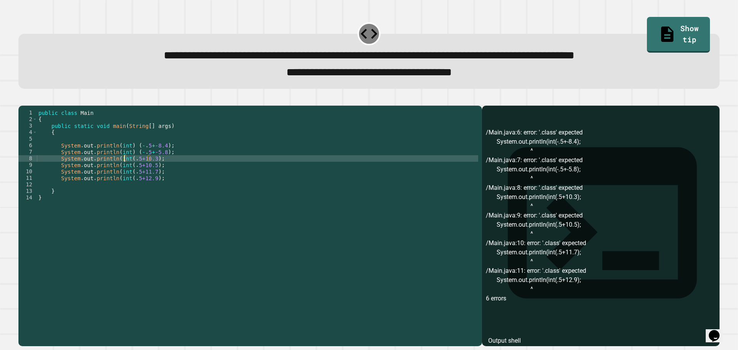
click at [124, 173] on div "public class Main { public static void main ( String [ ] args ) { System . out …" at bounding box center [257, 218] width 441 height 216
click at [124, 180] on div "public class Main { public static void main ( String [ ] args ) { System . out …" at bounding box center [257, 218] width 441 height 216
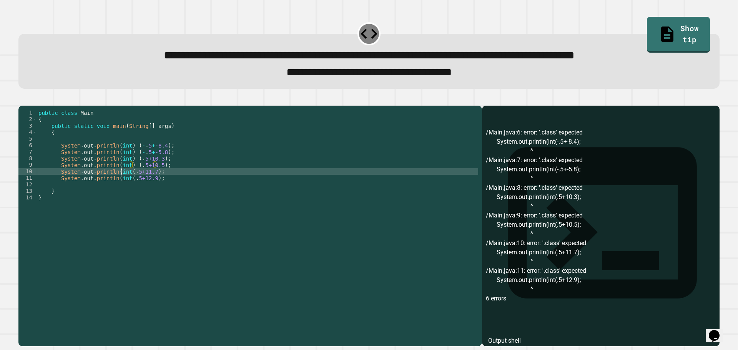
click at [123, 187] on div "public class Main { public static void main ( String [ ] args ) { System . out …" at bounding box center [257, 218] width 441 height 216
click at [124, 186] on div "public class Main { public static void main ( String [ ] args ) { System . out …" at bounding box center [257, 218] width 441 height 216
click at [123, 193] on div "public class Main { public static void main ( String [ ] args ) { System . out …" at bounding box center [257, 218] width 441 height 216
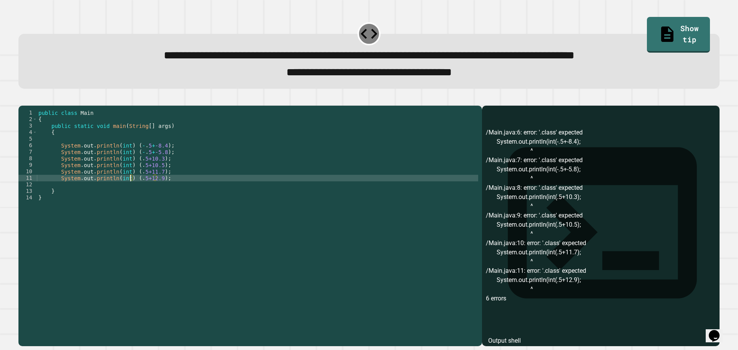
click at [22, 99] on icon "button" at bounding box center [22, 99] width 0 height 0
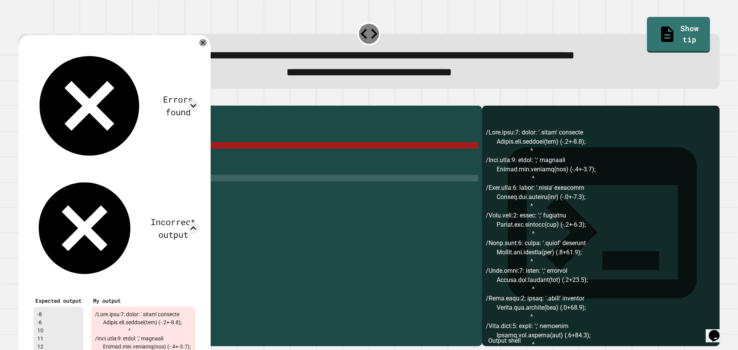
click at [207, 46] on div at bounding box center [203, 43] width 8 height 8
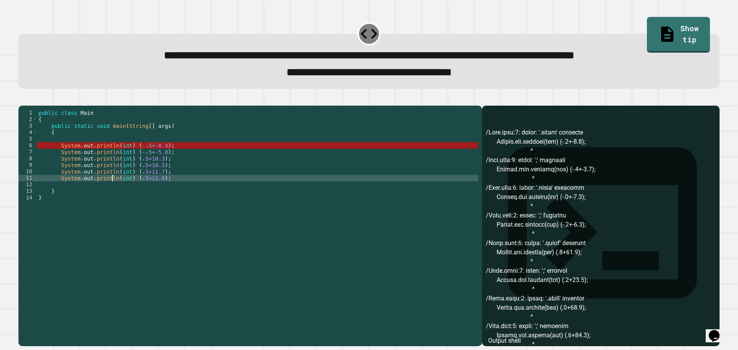
click at [113, 189] on div "public class Main { public static void main ( String [ ] args ) { System . out …" at bounding box center [257, 218] width 441 height 216
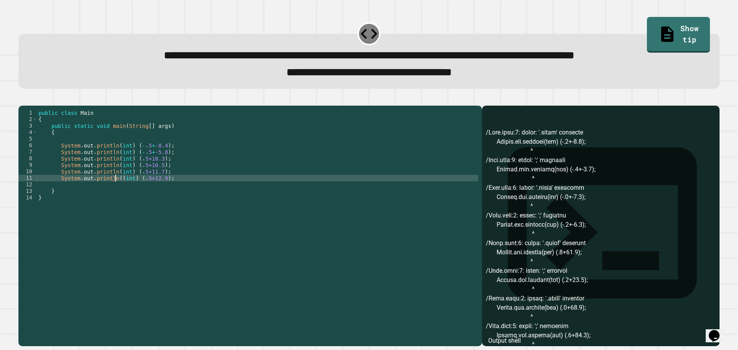
click at [160, 191] on div "public class Main { public static void main ( String [ ] args ) { System . out …" at bounding box center [257, 218] width 441 height 216
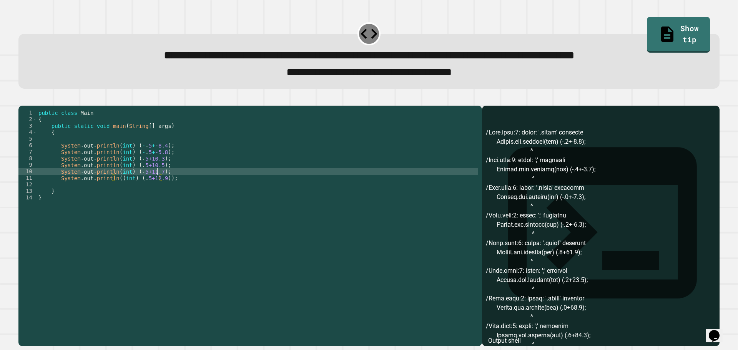
click at [156, 183] on div "public class Main { public static void main ( String [ ] args ) { System . out …" at bounding box center [257, 218] width 441 height 216
click at [114, 185] on div "public class Main { public static void main ( String [ ] args ) { System . out …" at bounding box center [257, 218] width 441 height 216
click at [113, 177] on div "public class Main { public static void main ( String [ ] args ) { System . out …" at bounding box center [257, 218] width 441 height 216
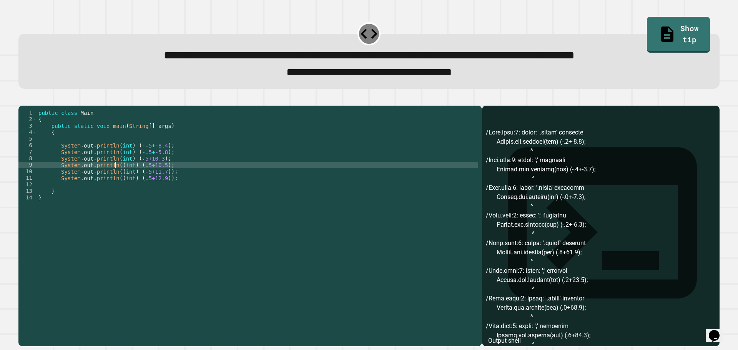
click at [160, 178] on div "public class Main { public static void main ( String [ ] args ) { System . out …" at bounding box center [257, 218] width 441 height 216
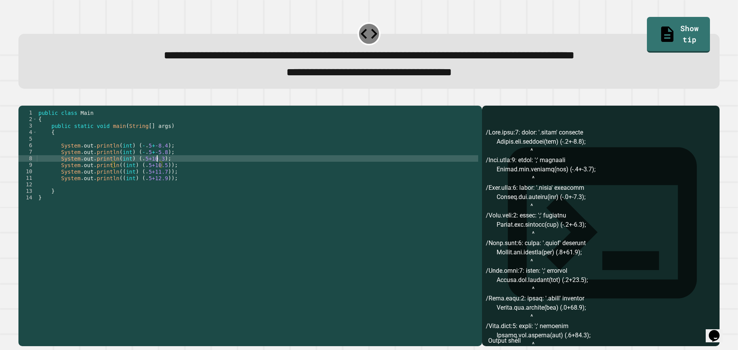
click at [157, 170] on div "public class Main { public static void main ( String [ ] args ) { System . out …" at bounding box center [257, 218] width 441 height 216
click at [112, 170] on div "public class Main { public static void main ( String [ ] args ) { System . out …" at bounding box center [257, 218] width 441 height 216
click at [113, 163] on div "public class Main { public static void main ( String [ ] args ) { System . out …" at bounding box center [257, 218] width 441 height 216
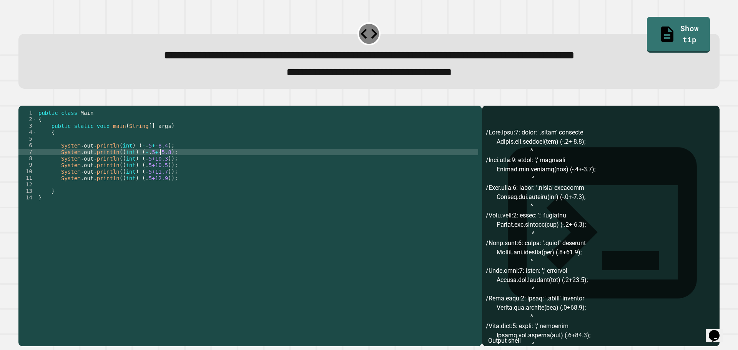
click at [161, 166] on div "public class Main { public static void main ( String [ ] args ) { System . out …" at bounding box center [257, 218] width 441 height 216
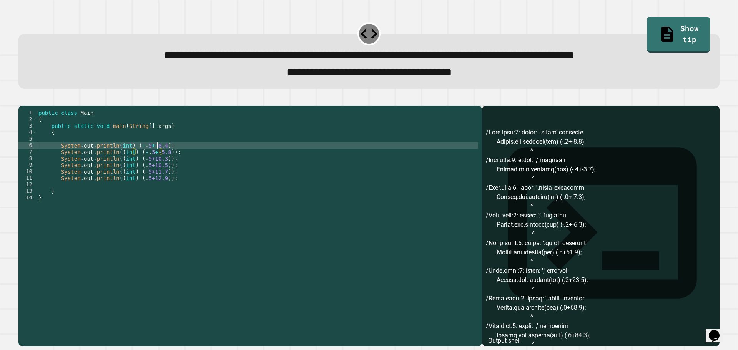
click at [158, 158] on div "public class Main { public static void main ( String [ ] args ) { System . out …" at bounding box center [257, 218] width 441 height 216
click at [159, 159] on div "public class Main { public static void main ( String [ ] args ) { System . out …" at bounding box center [257, 218] width 441 height 216
click at [130, 160] on div "public class Main { public static void main ( String [ ] args ) { System . out …" at bounding box center [257, 218] width 441 height 216
click at [113, 158] on div "public class Main { public static void main ( String [ ] args ) { System . out …" at bounding box center [257, 218] width 441 height 216
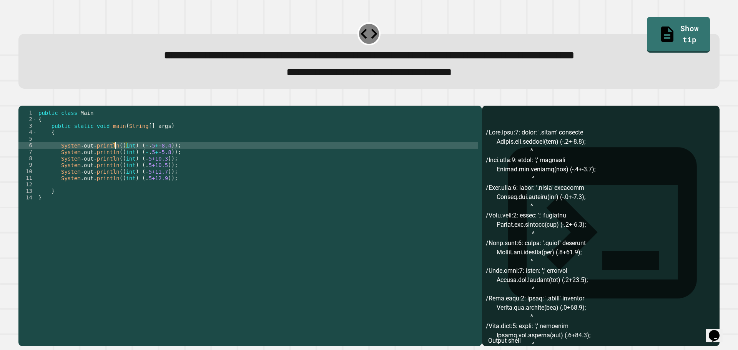
scroll to position [0, 5]
type textarea "**********"
click at [22, 99] on icon "button" at bounding box center [22, 99] width 0 height 0
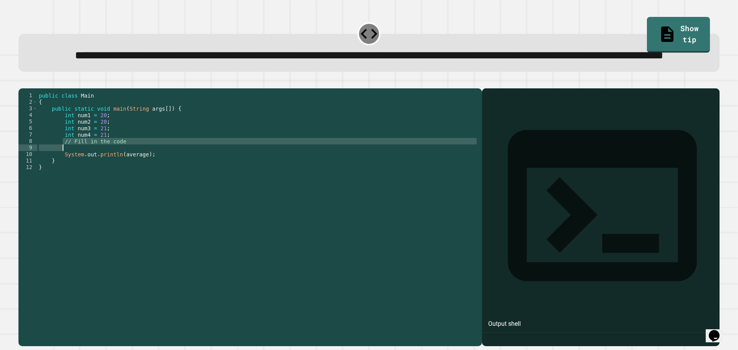
drag, startPoint x: 63, startPoint y: 173, endPoint x: 139, endPoint y: 174, distance: 76.9
click at [139, 174] on div "public class Main { public static void main ( String args [ ]) { int num1 = 20 …" at bounding box center [257, 200] width 441 height 216
type textarea "**********"
click at [22, 82] on icon "button" at bounding box center [22, 82] width 0 height 0
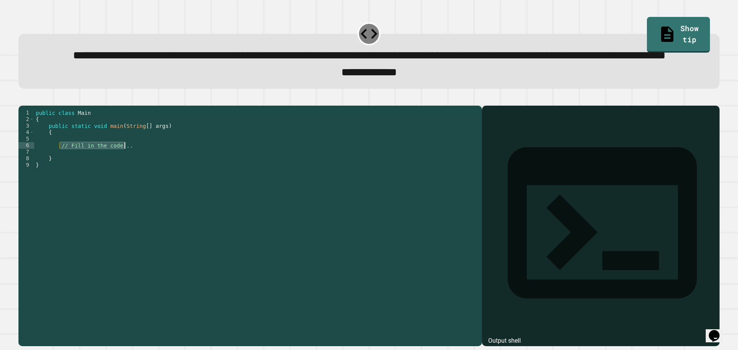
drag, startPoint x: 58, startPoint y: 178, endPoint x: 125, endPoint y: 173, distance: 66.6
click at [125, 173] on div "public class Main { public static void main ( String [ ] args ) { // Fill in th…" at bounding box center [256, 208] width 444 height 196
type textarea "**********"
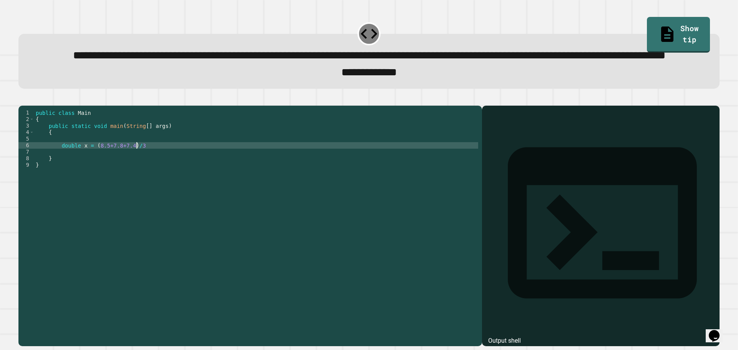
scroll to position [0, 7]
type textarea "**********"
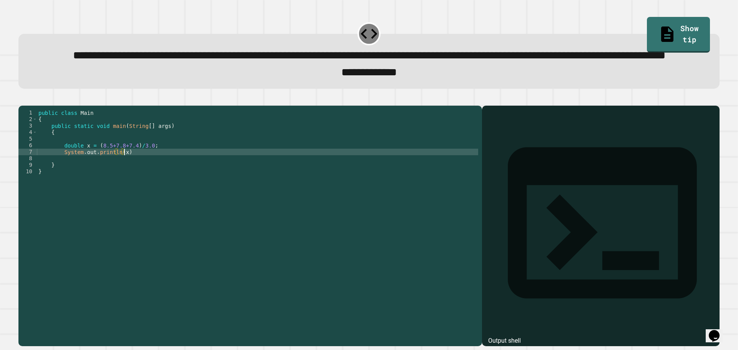
scroll to position [0, 6]
click at [22, 99] on icon "button" at bounding box center [22, 99] width 0 height 0
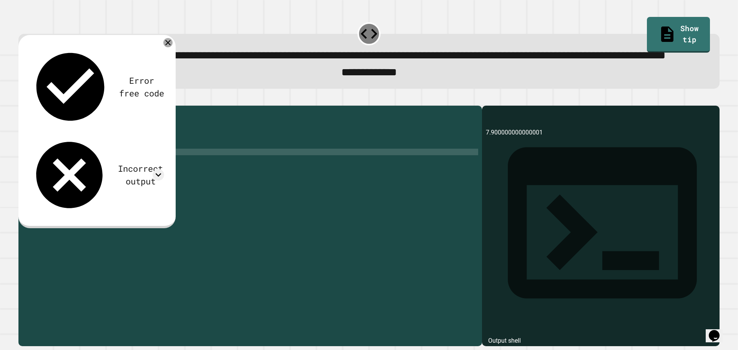
click at [167, 45] on icon at bounding box center [167, 42] width 5 height 5
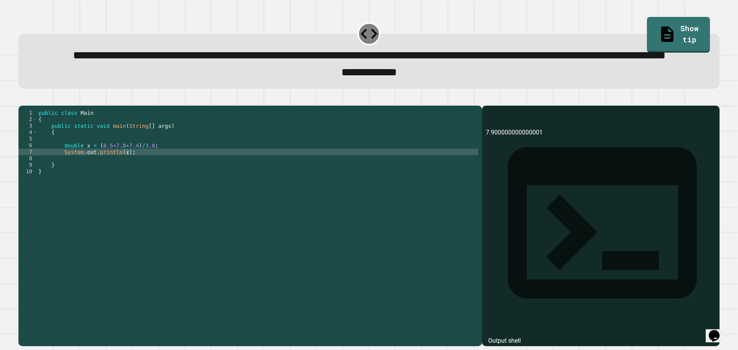
click at [38, 106] on div at bounding box center [368, 100] width 701 height 9
click at [22, 99] on icon "button" at bounding box center [22, 99] width 0 height 0
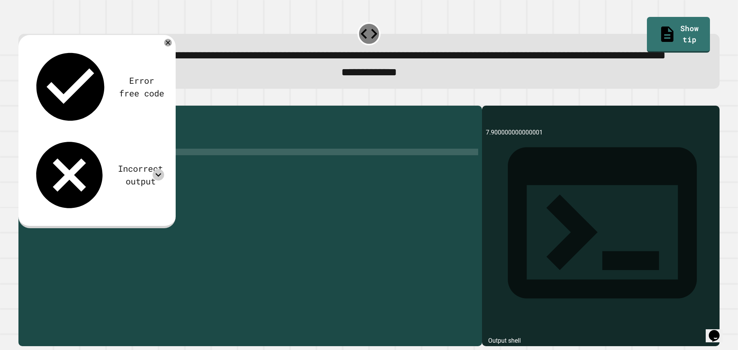
click at [163, 169] on icon at bounding box center [159, 175] width 12 height 12
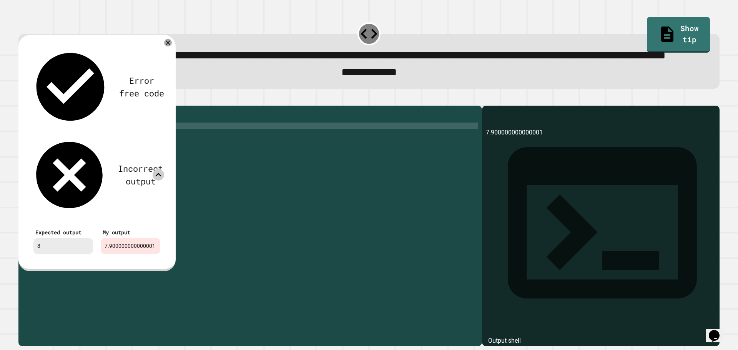
click at [184, 156] on div "public class Main { public static void main ( String [ ] args ) { double x = ( …" at bounding box center [257, 208] width 441 height 196
click at [168, 47] on icon at bounding box center [167, 42] width 9 height 9
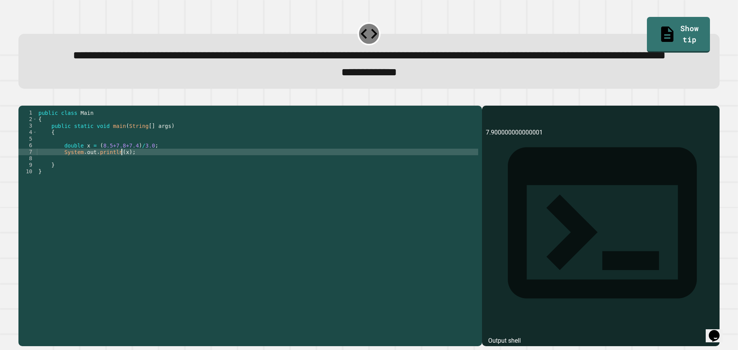
click at [122, 183] on div "public class Main { public static void main ( String [ ] args ) { double x = ( …" at bounding box center [257, 208] width 441 height 196
click at [115, 183] on div "public class Main { public static void main ( String [ ] args ) { double x = ( …" at bounding box center [257, 208] width 441 height 196
click at [22, 99] on icon "button" at bounding box center [22, 99] width 0 height 0
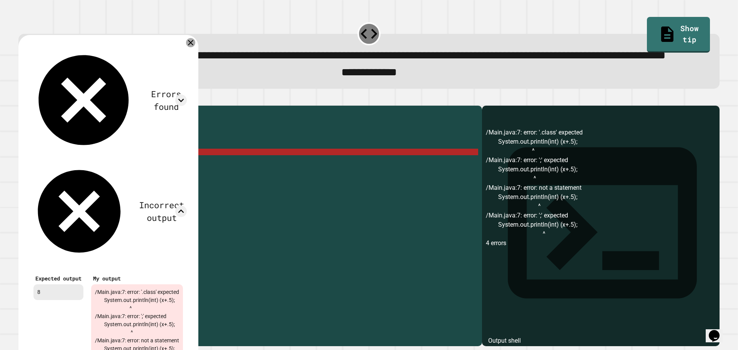
click at [195, 47] on icon at bounding box center [190, 42] width 9 height 9
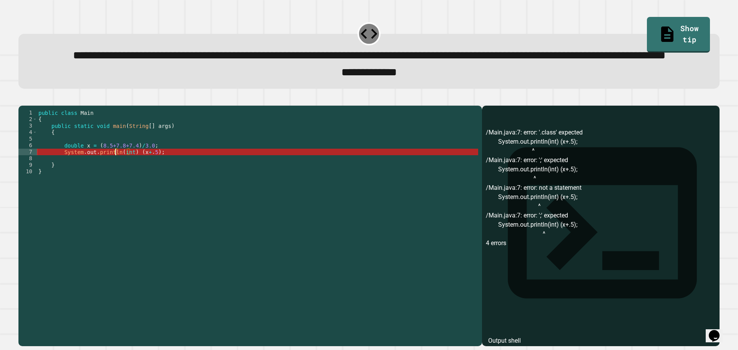
click at [116, 183] on div "public class Main { public static void main ( String [ ] args ) { double x = ( …" at bounding box center [257, 208] width 441 height 196
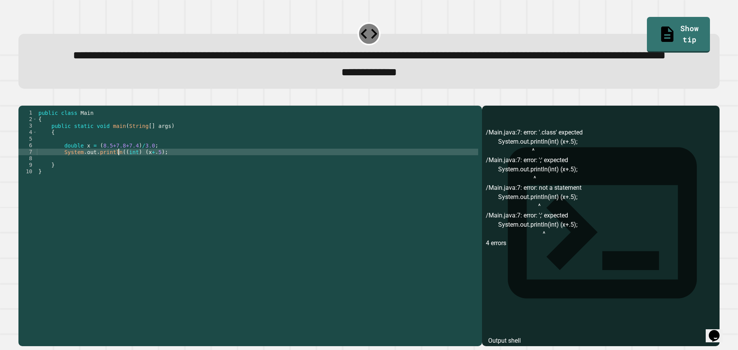
scroll to position [0, 5]
click at [154, 183] on div "public class Main { public static void main ( String [ ] args ) { double x = ( …" at bounding box center [257, 208] width 441 height 196
type textarea "**********"
drag, startPoint x: 18, startPoint y: 123, endPoint x: 27, endPoint y: 123, distance: 8.5
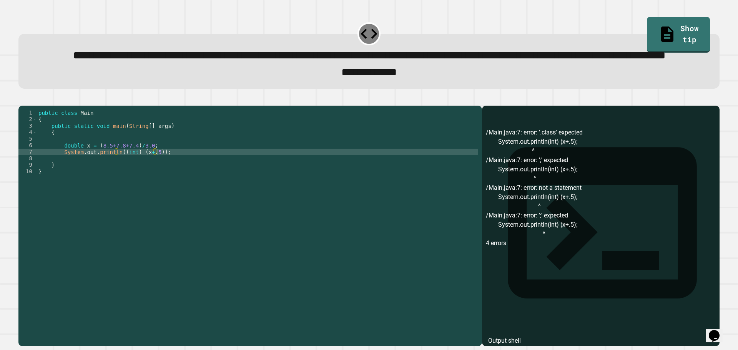
click at [21, 106] on div at bounding box center [368, 100] width 701 height 9
click at [22, 99] on icon "button" at bounding box center [22, 99] width 0 height 0
